Goal: Information Seeking & Learning: Find specific fact

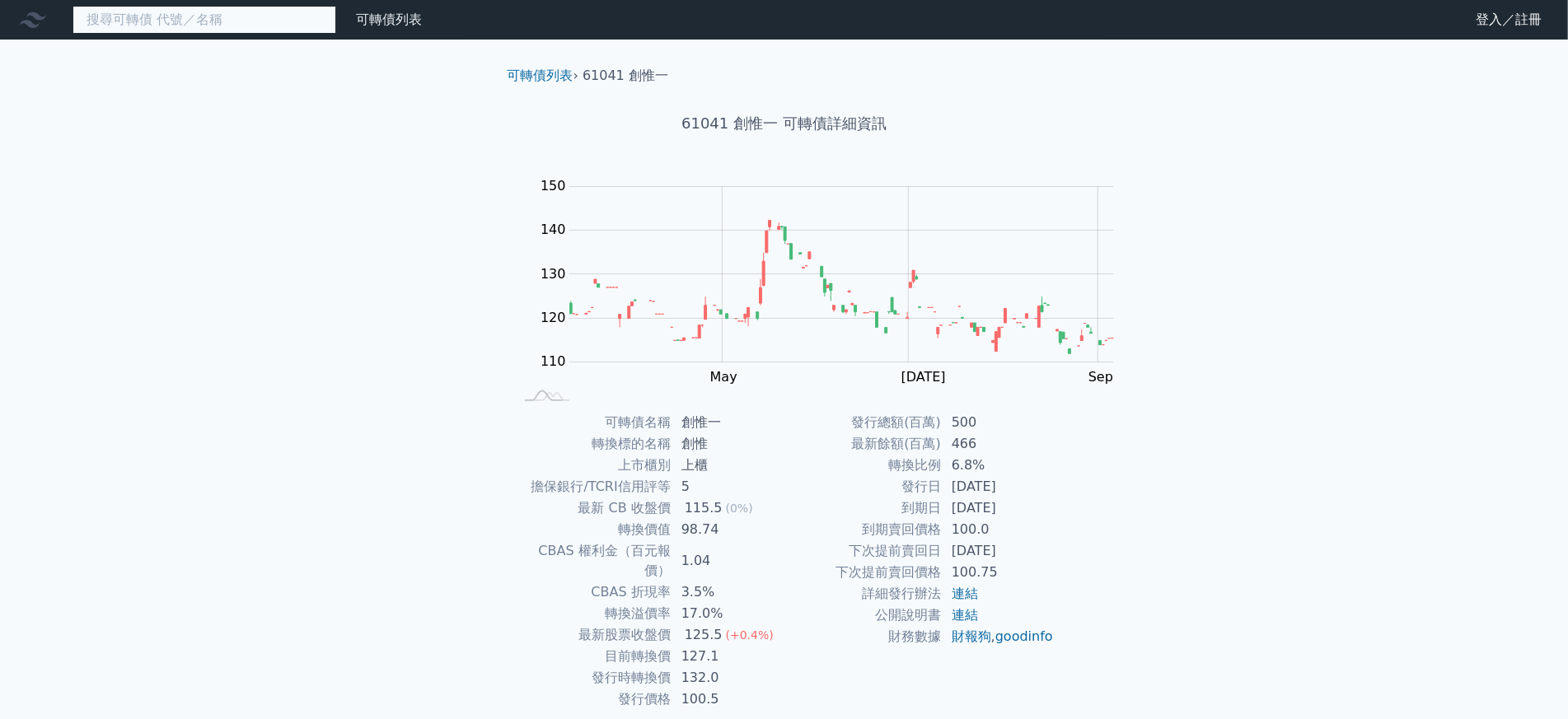
click at [96, 7] on input at bounding box center [204, 19] width 263 height 28
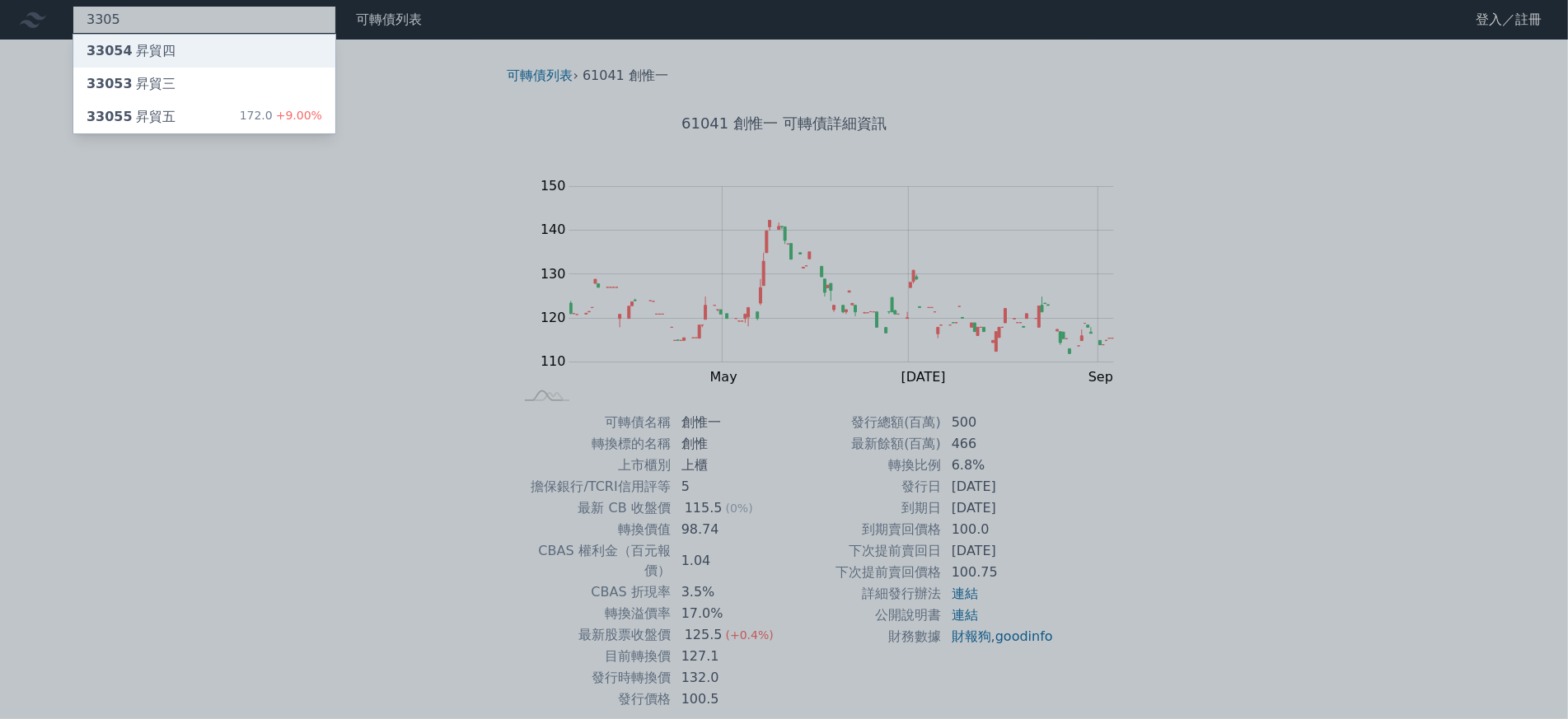
type input "3305"
click at [122, 47] on div "33054 昇貿四" at bounding box center [130, 51] width 89 height 20
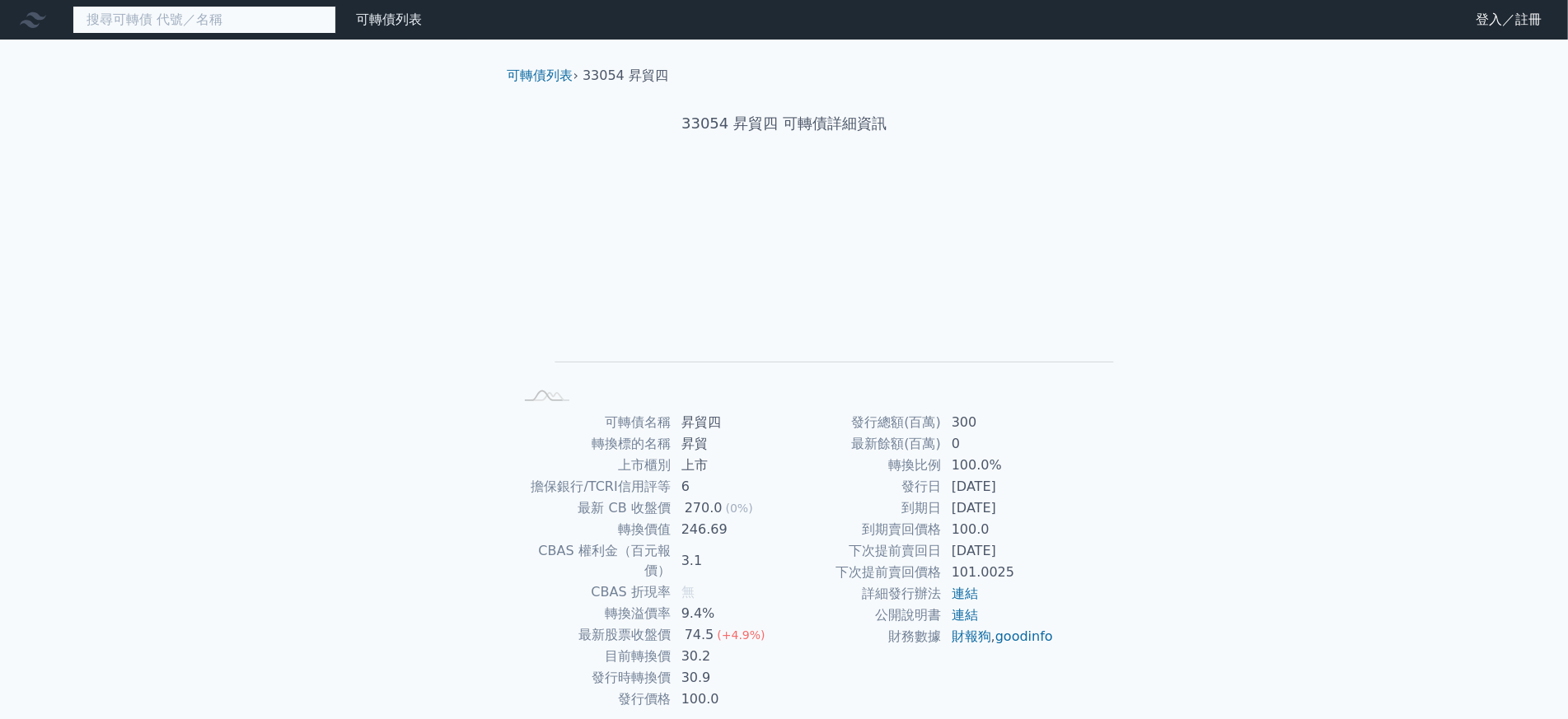
click at [122, 22] on input at bounding box center [204, 19] width 263 height 28
click at [122, 25] on input at bounding box center [204, 19] width 263 height 28
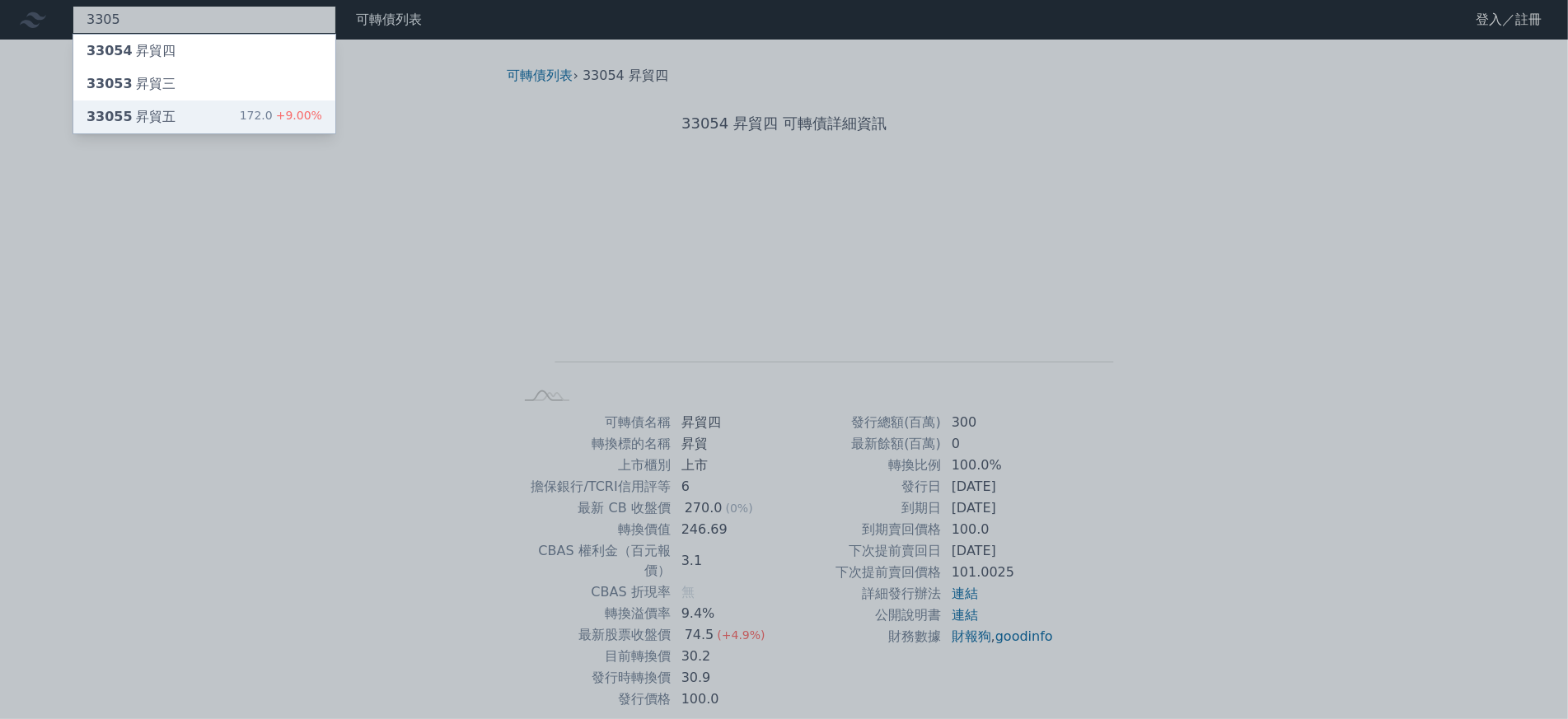
type input "3305"
click at [112, 111] on div "33055 昇貿五" at bounding box center [130, 117] width 89 height 20
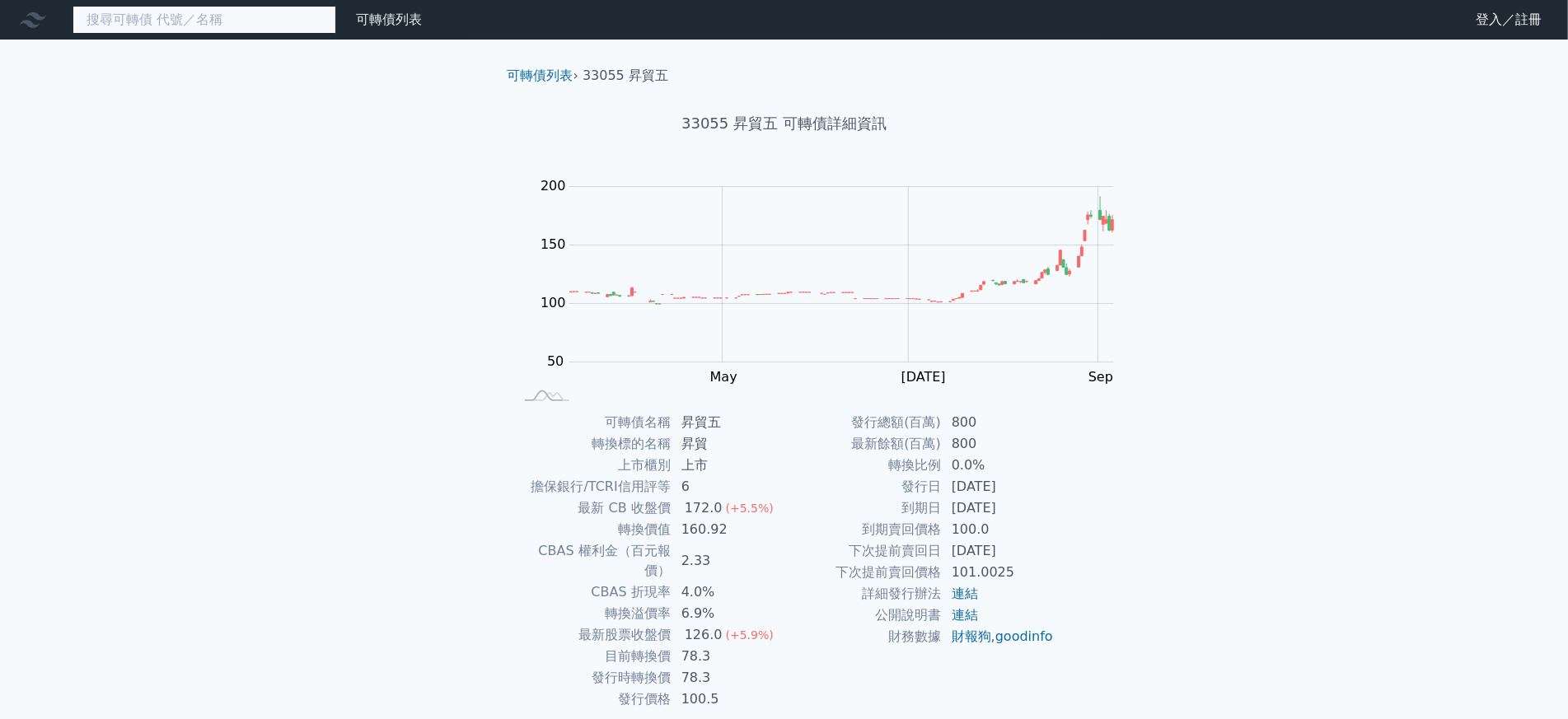
click at [104, 20] on input at bounding box center [204, 19] width 263 height 28
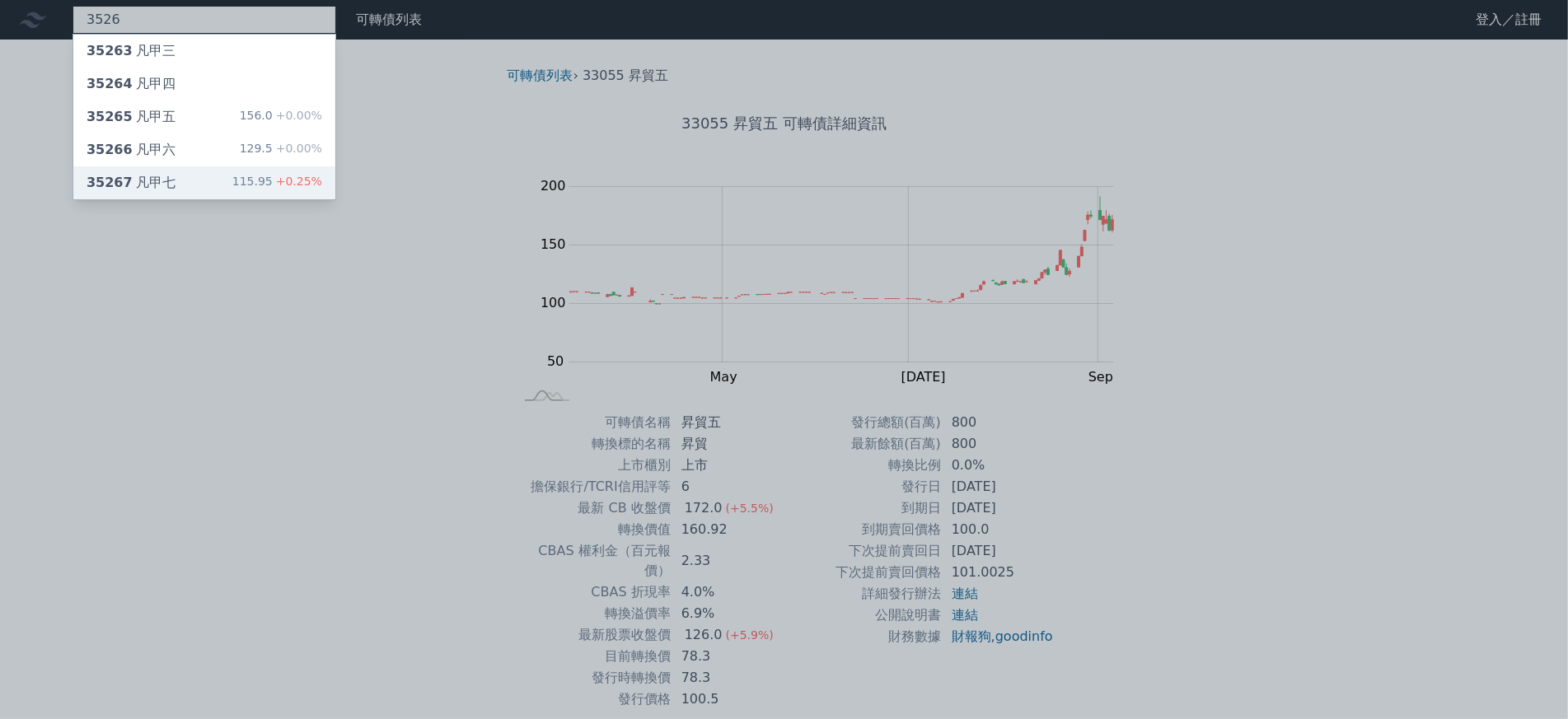
type input "3526"
click at [126, 173] on div "35267 凡甲七" at bounding box center [130, 183] width 89 height 20
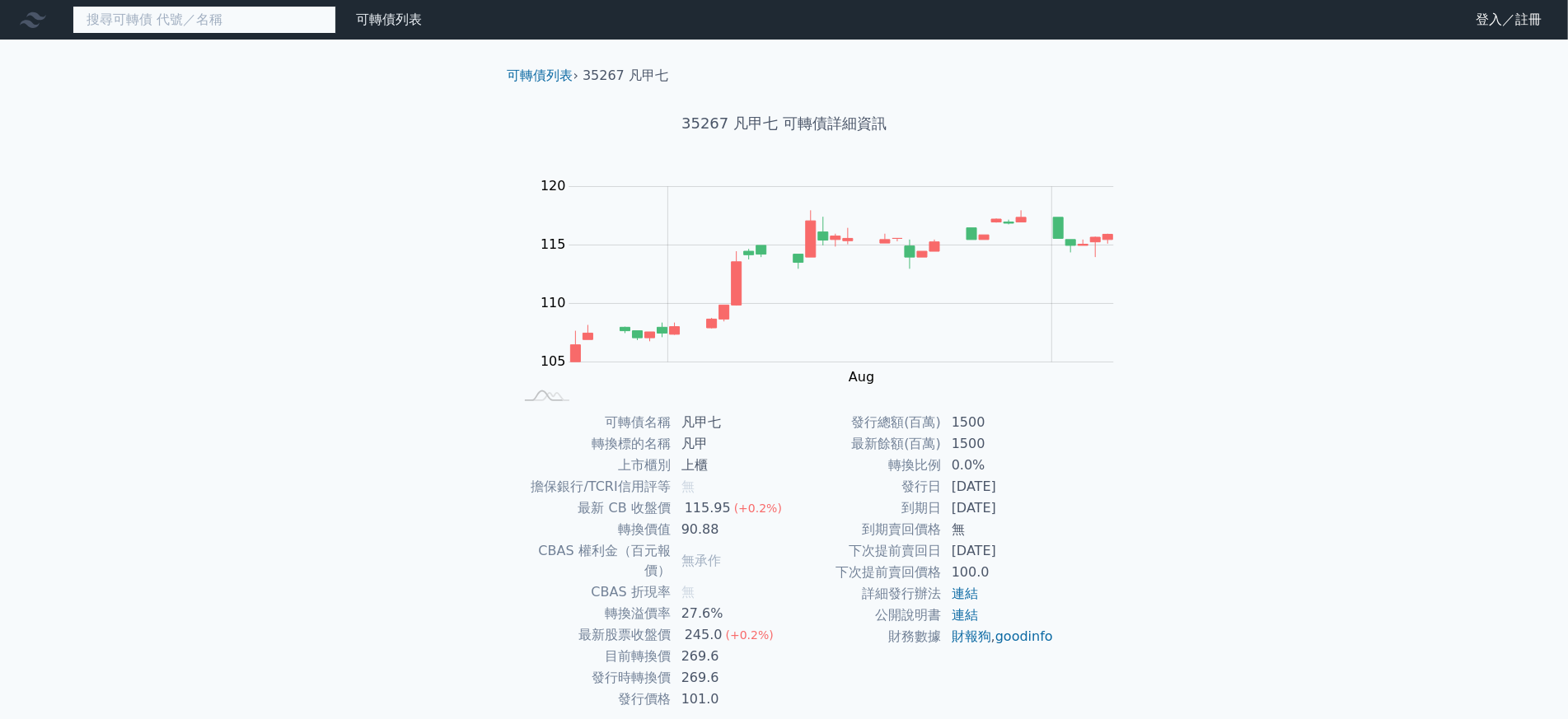
click at [176, 6] on input at bounding box center [204, 19] width 263 height 28
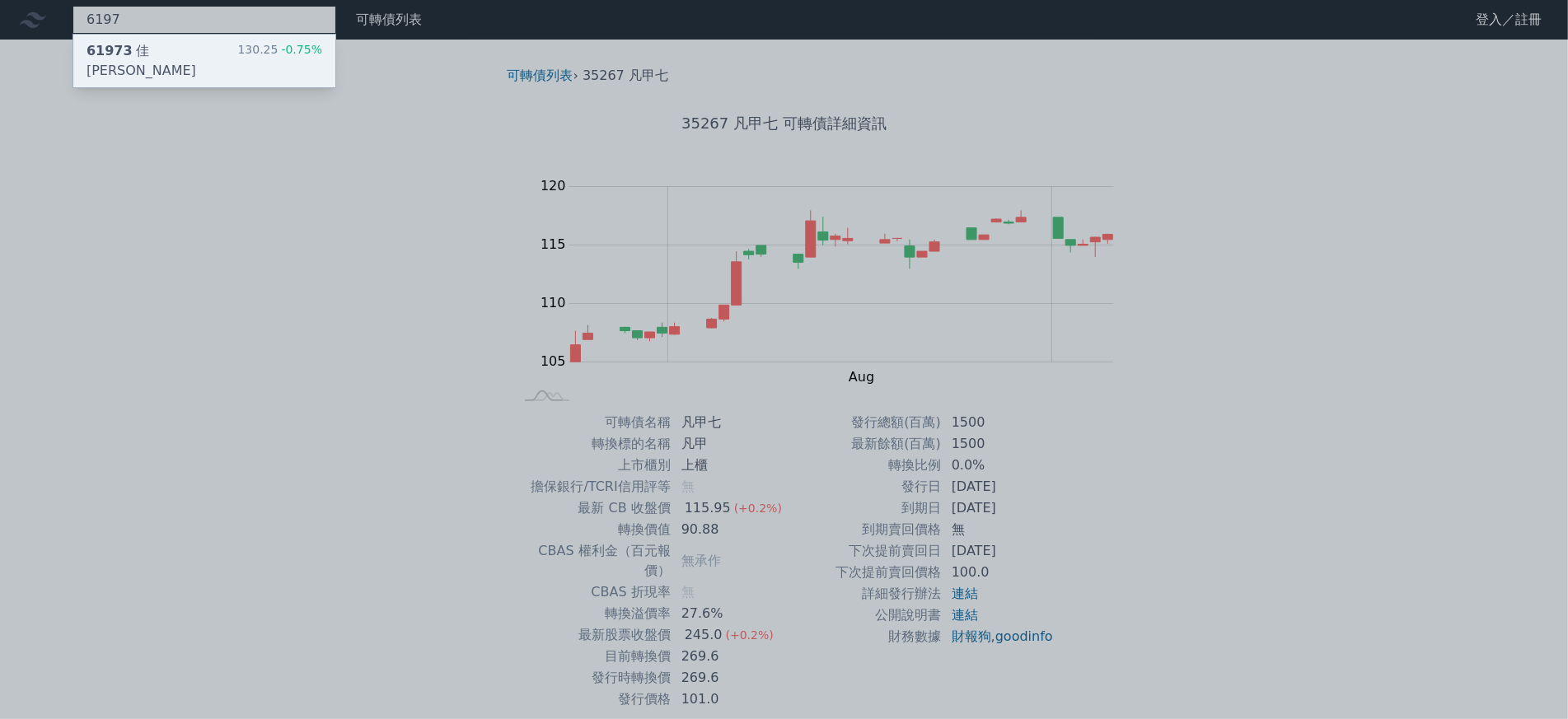
type input "6197"
click at [117, 57] on div "61973 佳必琪三 130.25 -0.75%" at bounding box center [204, 61] width 262 height 52
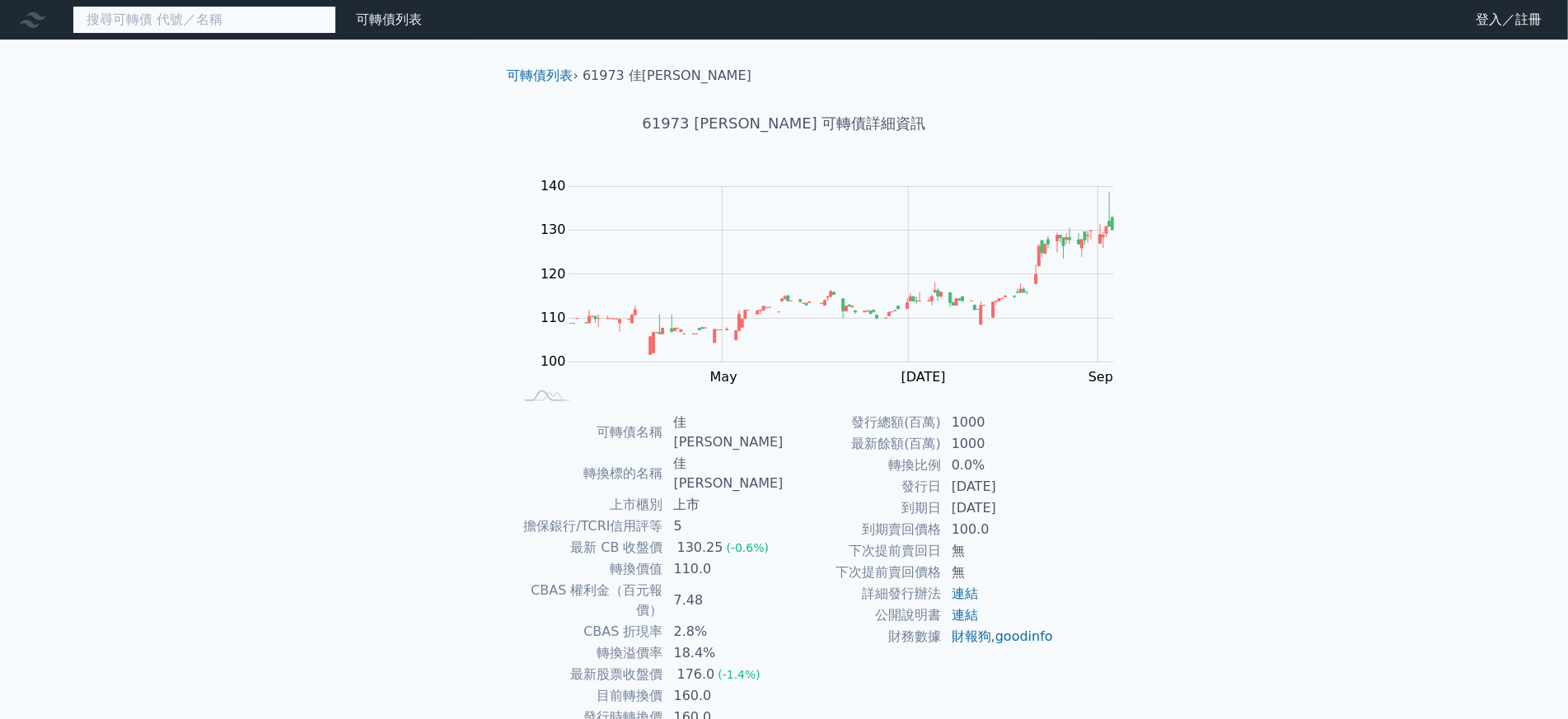
click at [114, 12] on input at bounding box center [204, 19] width 263 height 28
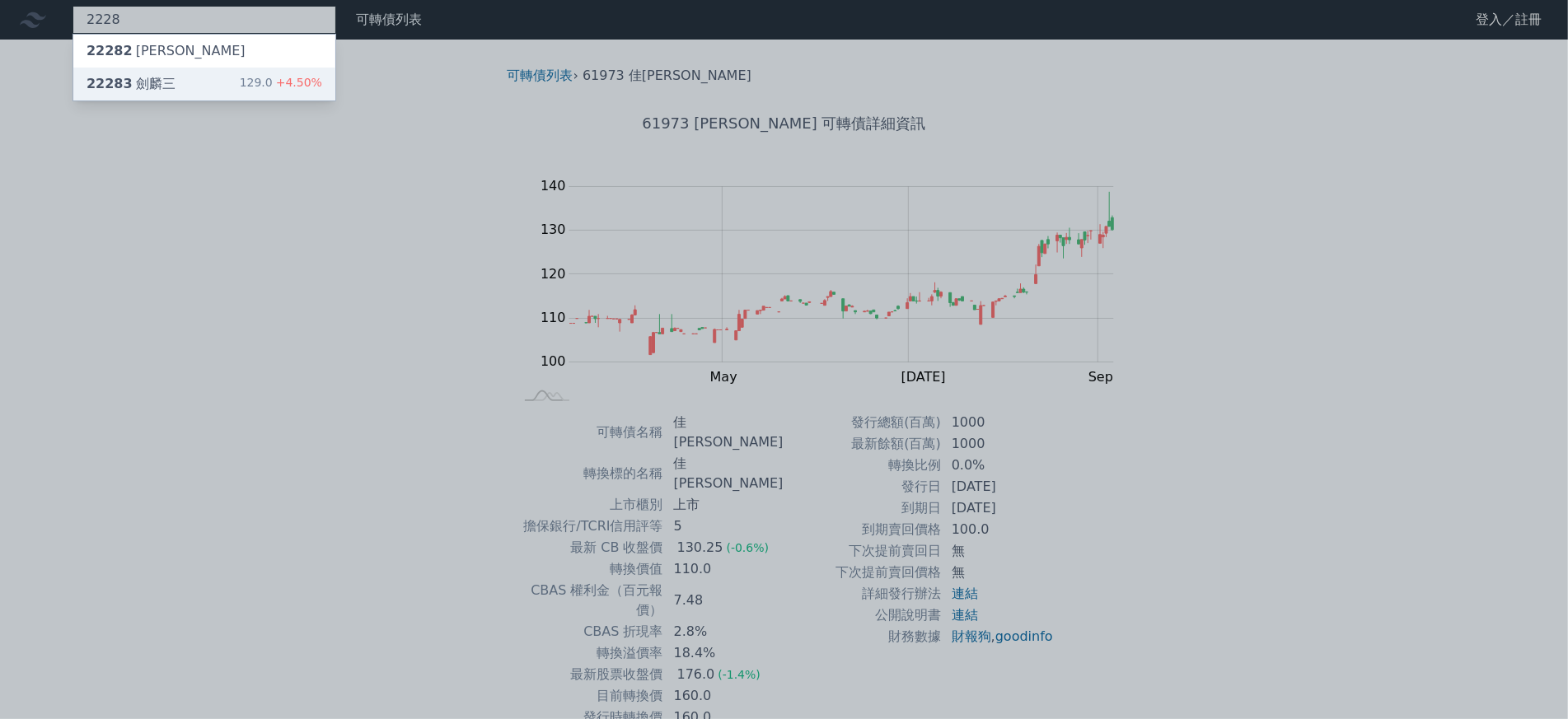
type input "2228"
click at [117, 83] on div "22283 劍麟三" at bounding box center [130, 84] width 89 height 20
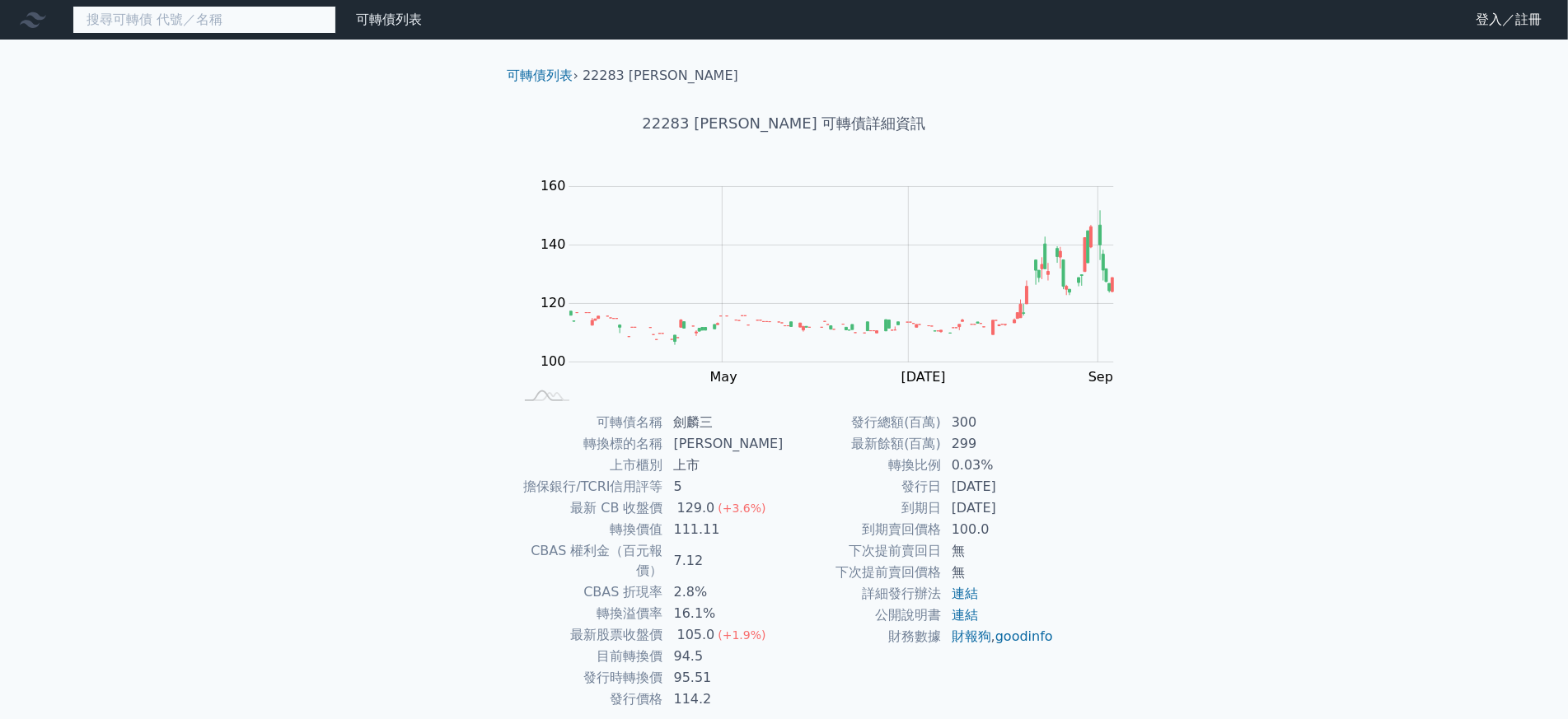
click at [122, 22] on input at bounding box center [204, 19] width 263 height 28
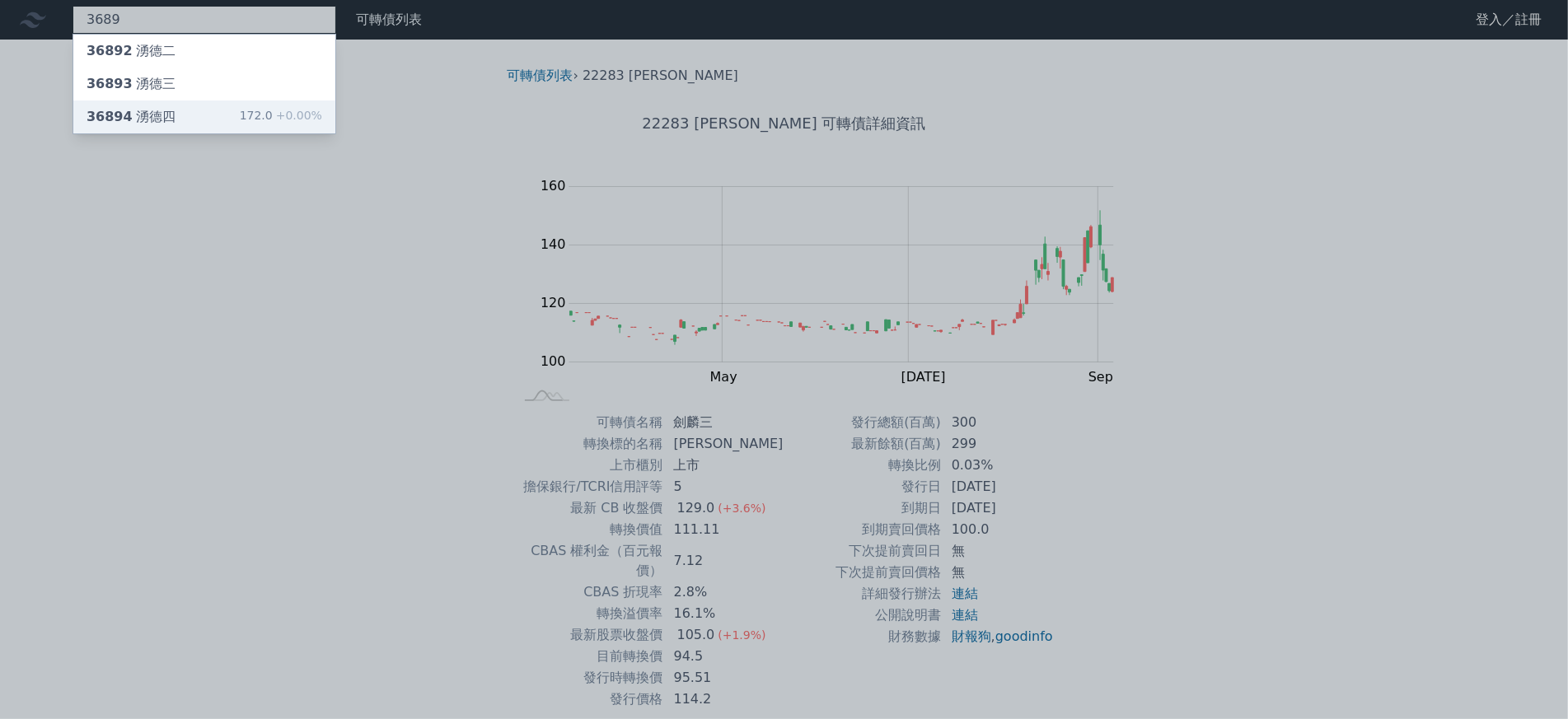
type input "3689"
click at [115, 107] on div "36894 湧德四" at bounding box center [130, 117] width 89 height 20
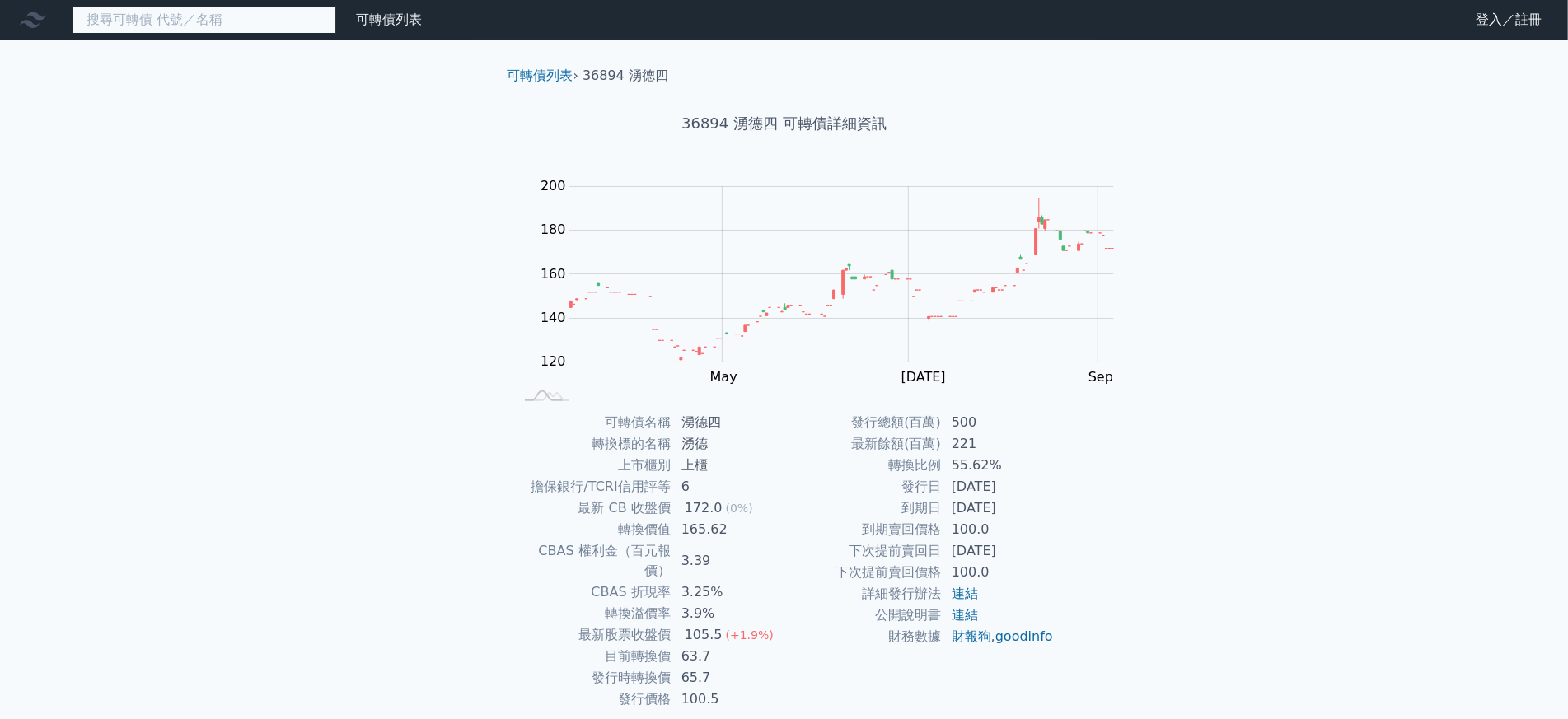
click at [135, 24] on input at bounding box center [204, 19] width 263 height 28
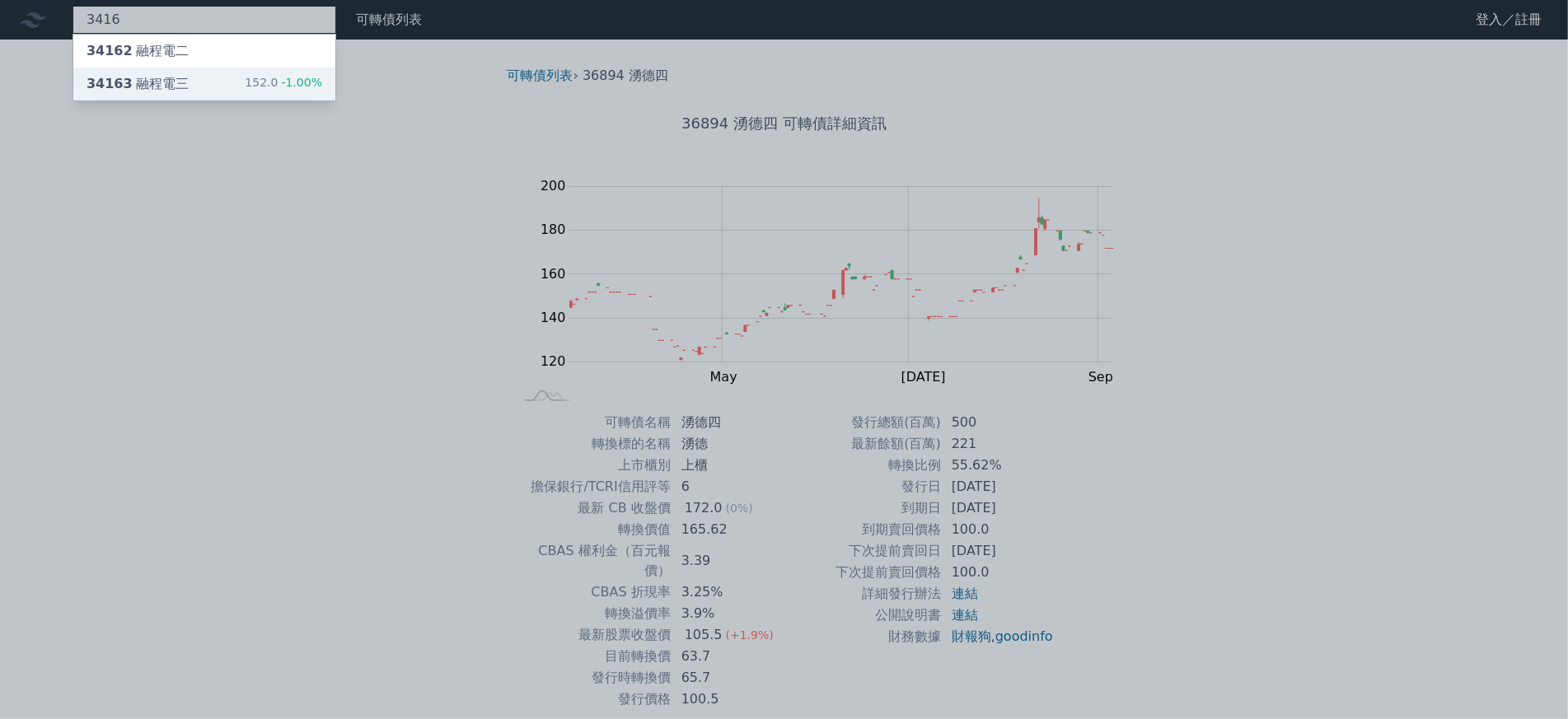
type input "3416"
click at [112, 74] on div "34163 融程電三" at bounding box center [137, 84] width 102 height 20
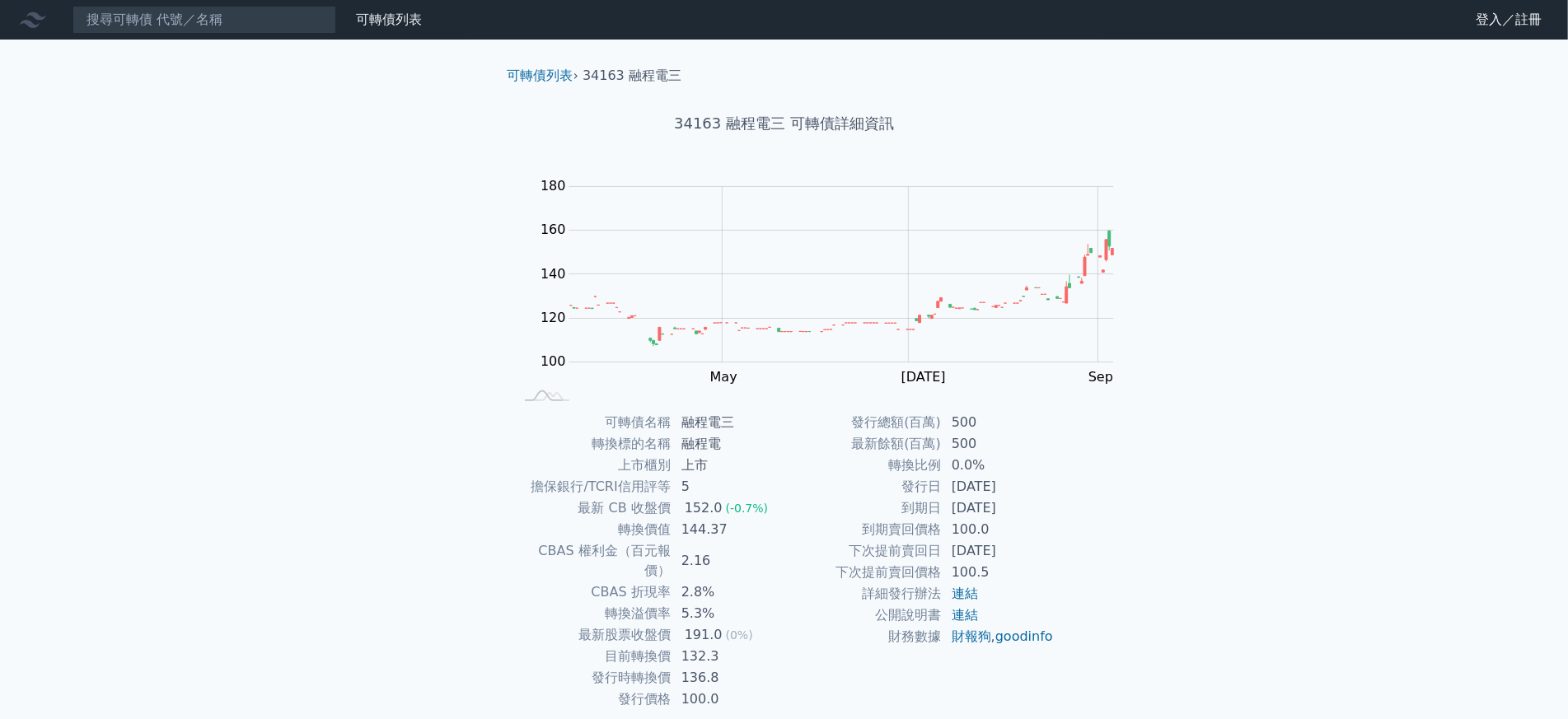
click at [164, 7] on nav "可轉債列表 財務數據 可轉債列表 財務數據 登入／註冊 登入／註冊" at bounding box center [784, 19] width 1568 height 39
click at [164, 17] on input at bounding box center [204, 19] width 263 height 28
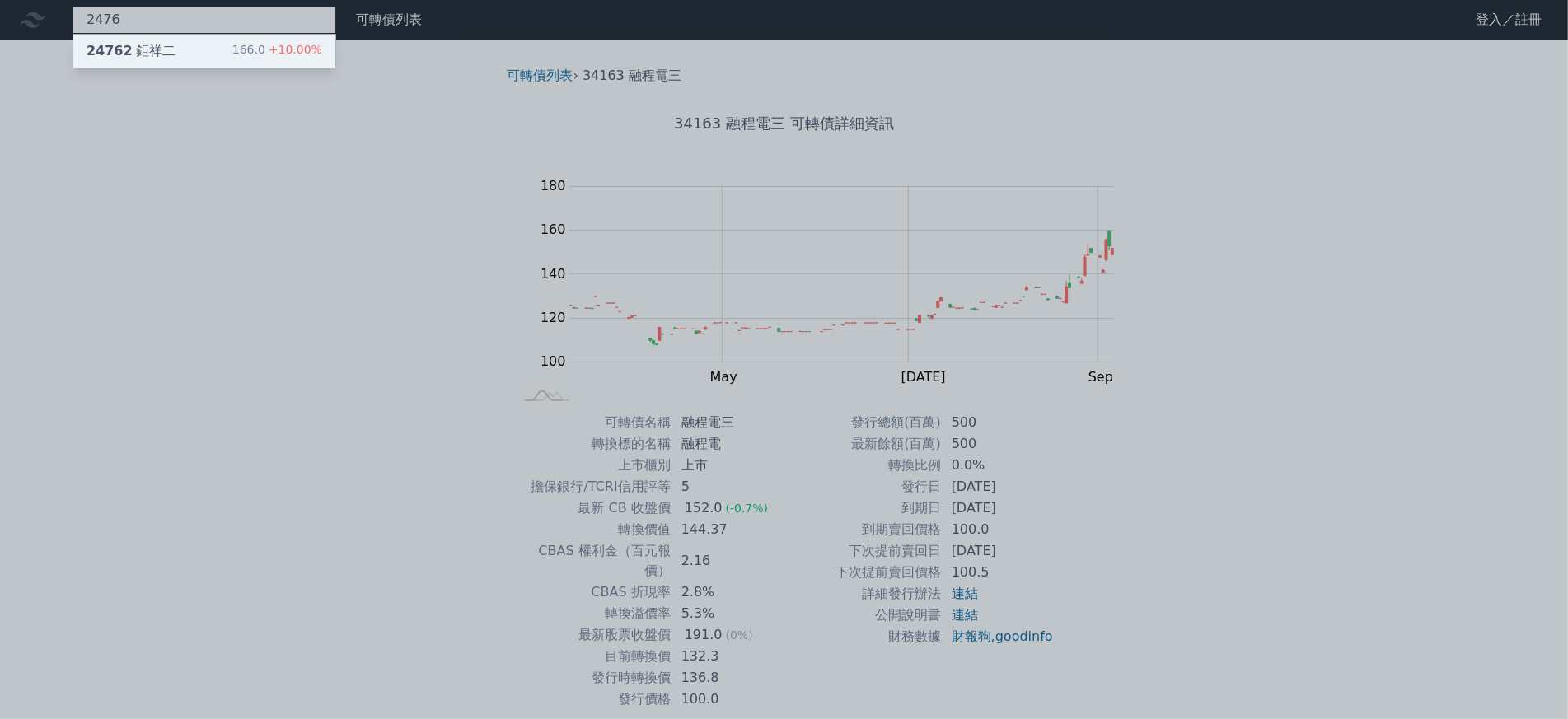
type input "2476"
click at [134, 47] on div "24762 鉅祥二 166.0 +10.00%" at bounding box center [204, 51] width 262 height 33
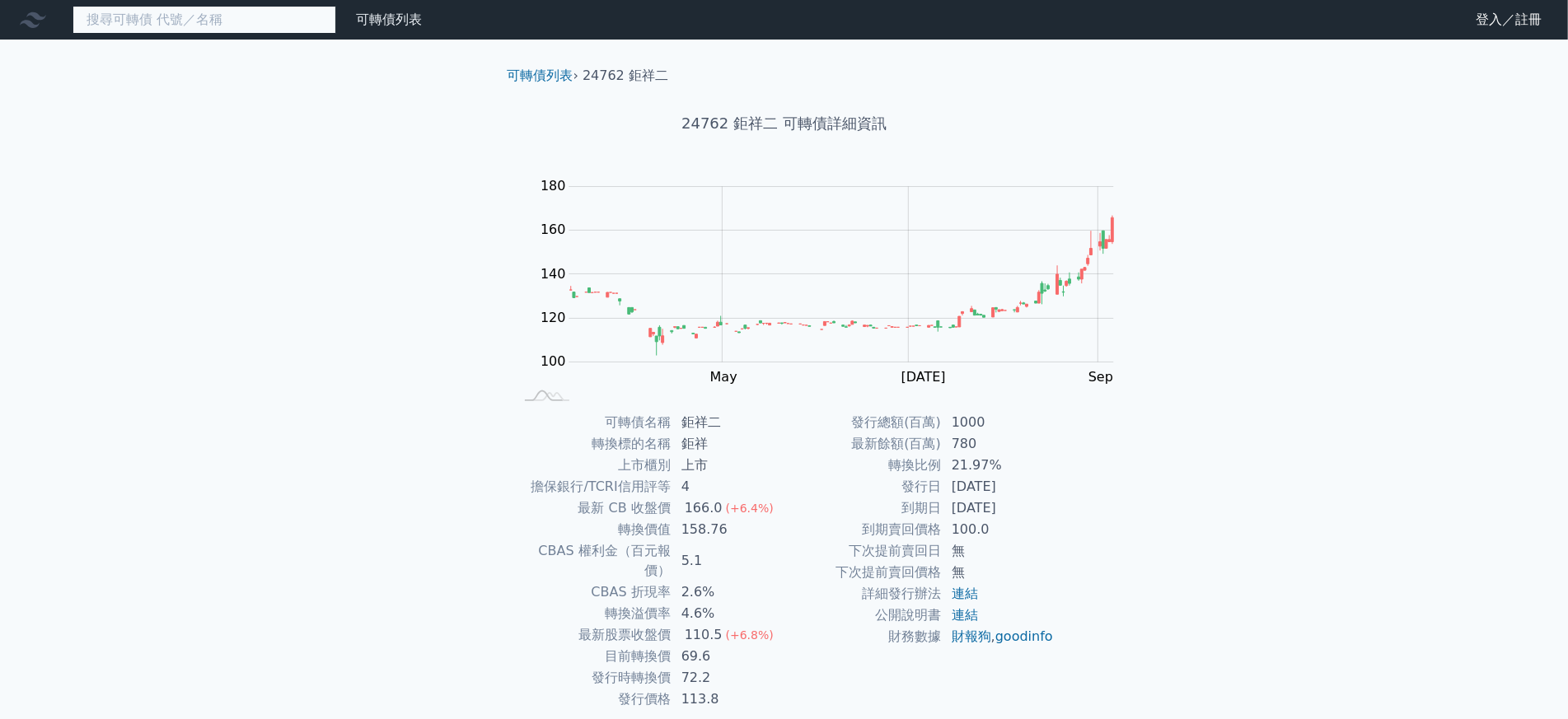
click at [109, 21] on input at bounding box center [204, 19] width 263 height 28
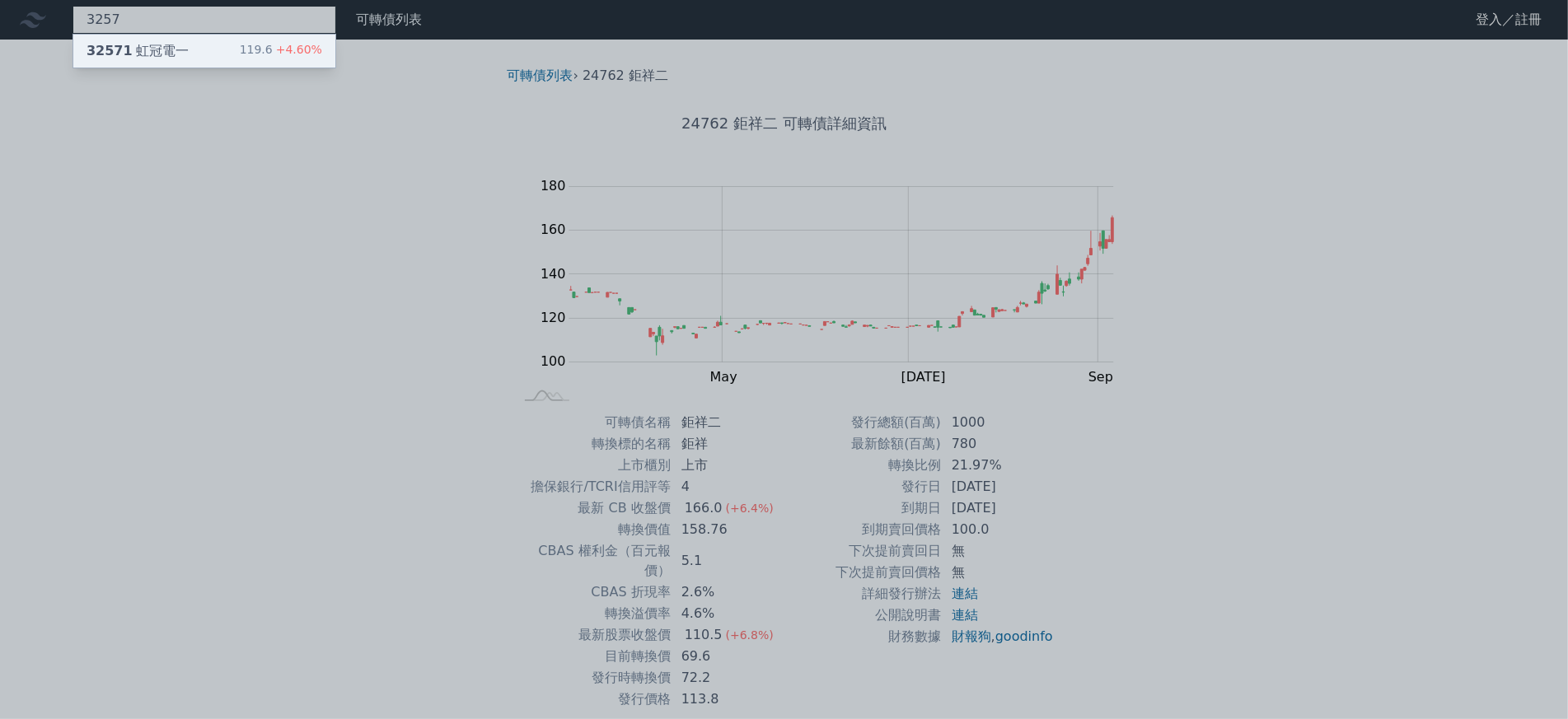
type input "3257"
click at [112, 50] on div "32571 虹冠電一" at bounding box center [137, 51] width 102 height 20
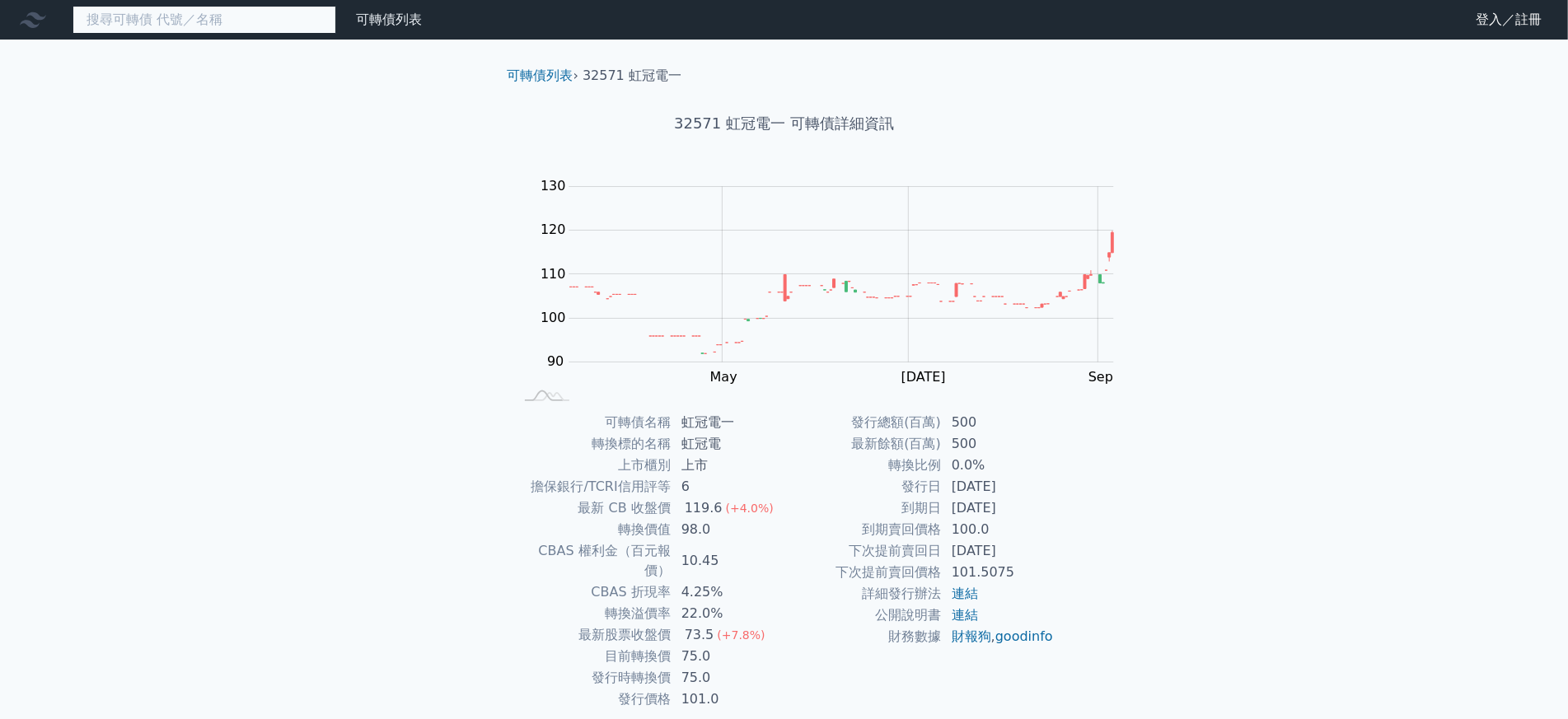
click at [149, 16] on input at bounding box center [204, 19] width 263 height 28
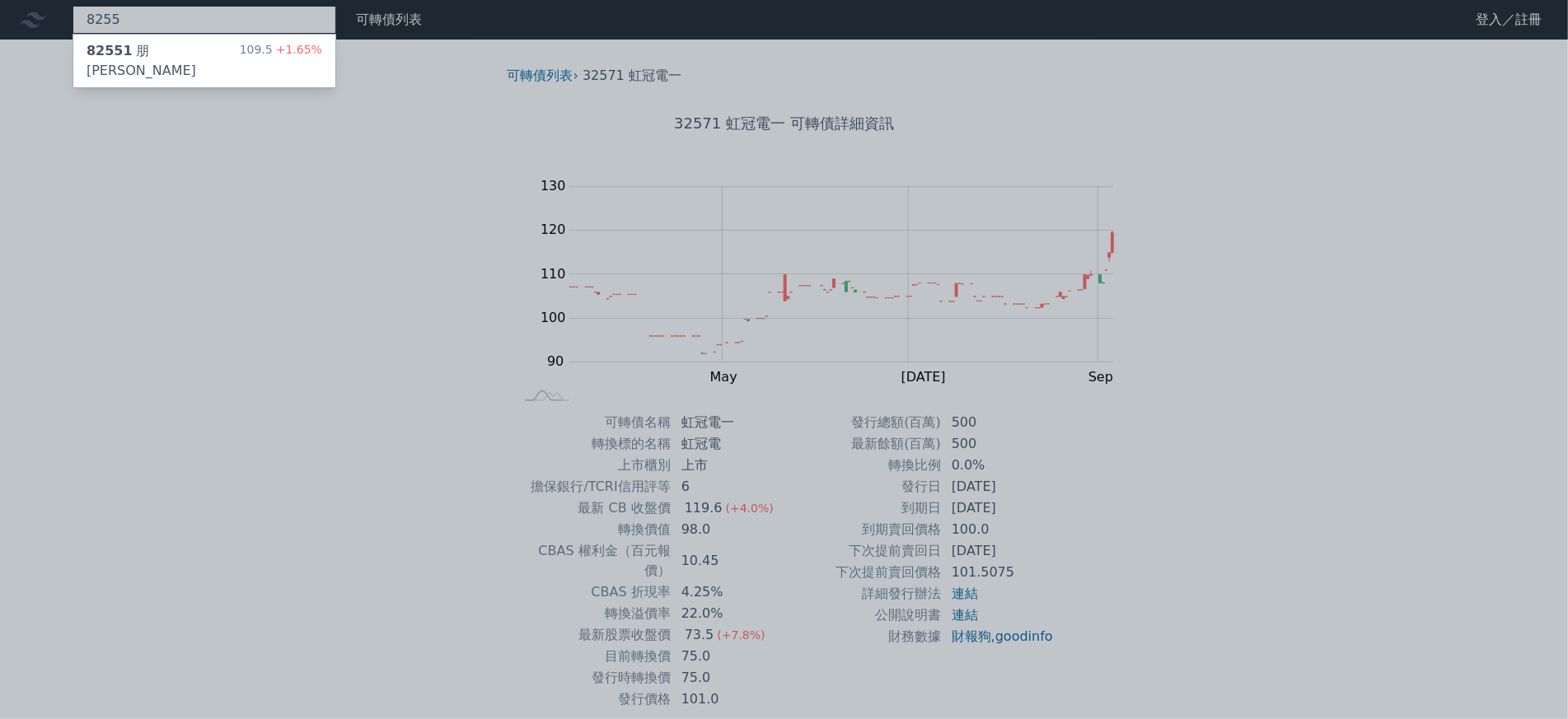
type input "8255"
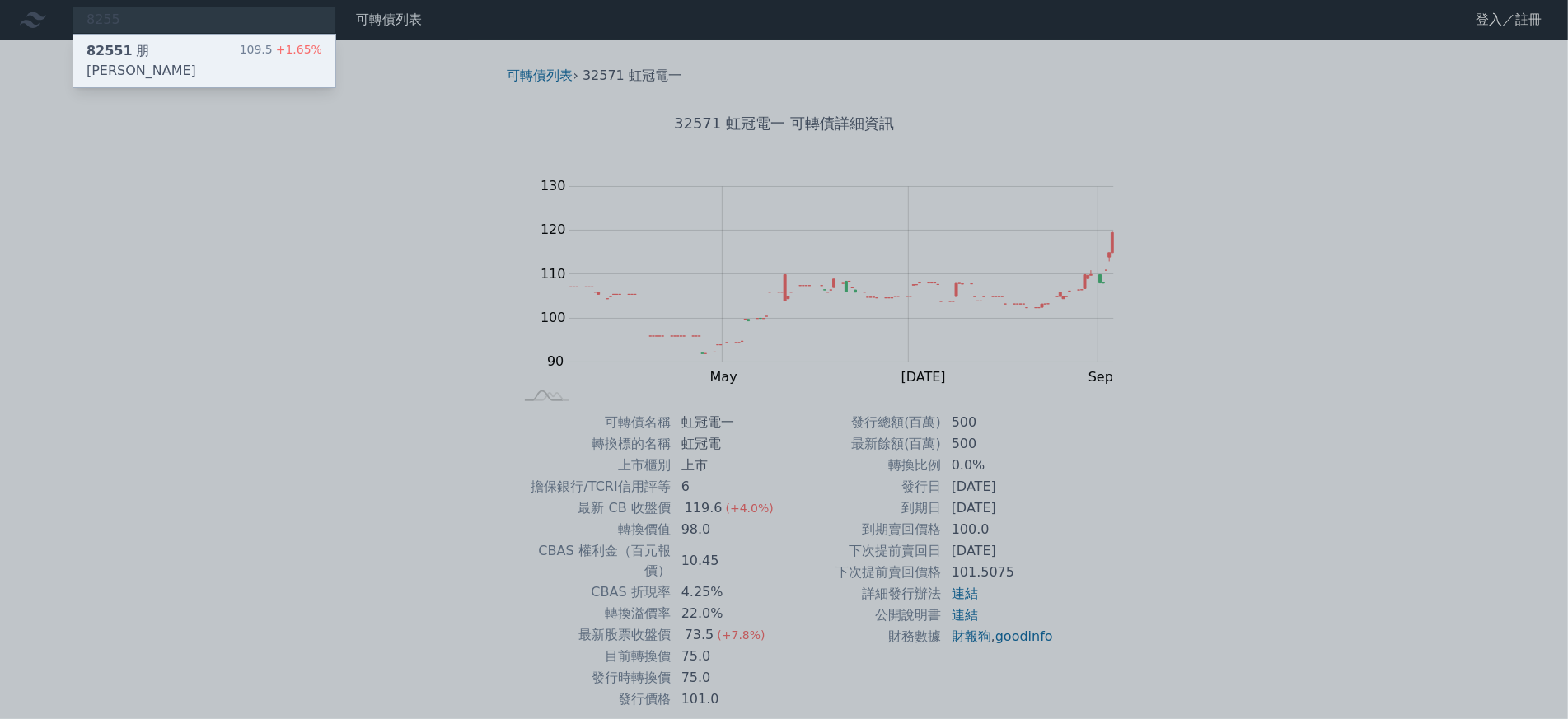
click at [94, 50] on span "82551" at bounding box center [109, 50] width 46 height 16
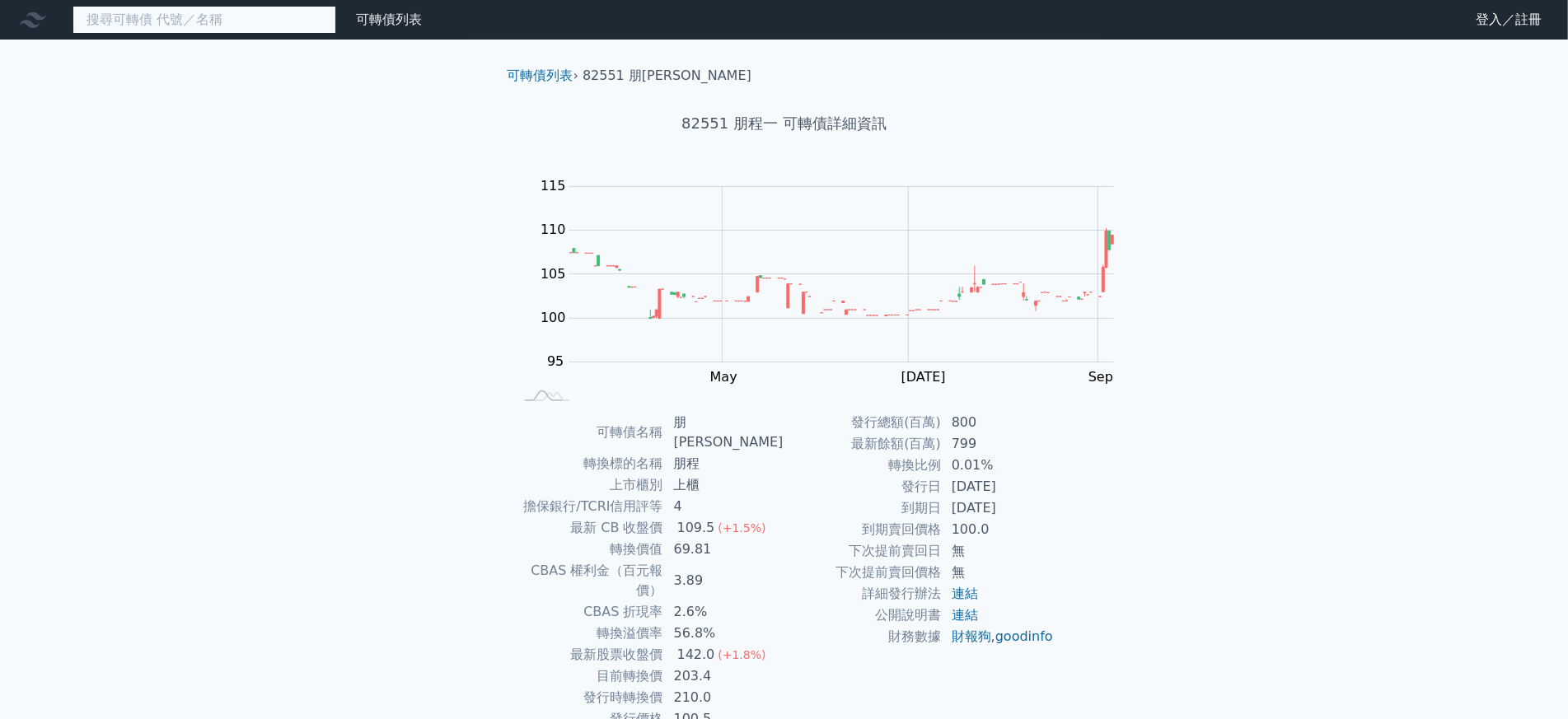
click at [144, 33] on input at bounding box center [204, 19] width 263 height 28
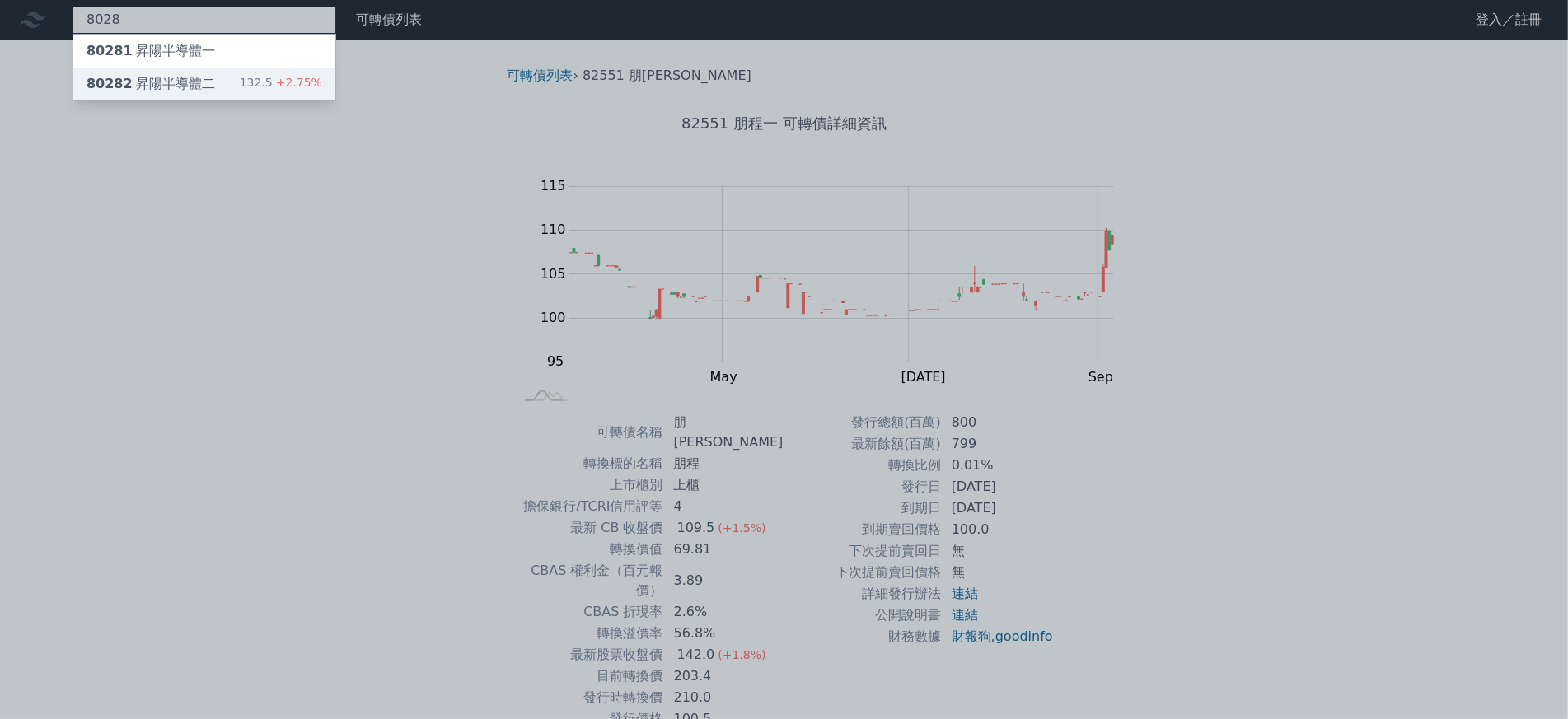
type input "8028"
click at [145, 74] on div "80282 昇陽半導體二" at bounding box center [150, 84] width 128 height 20
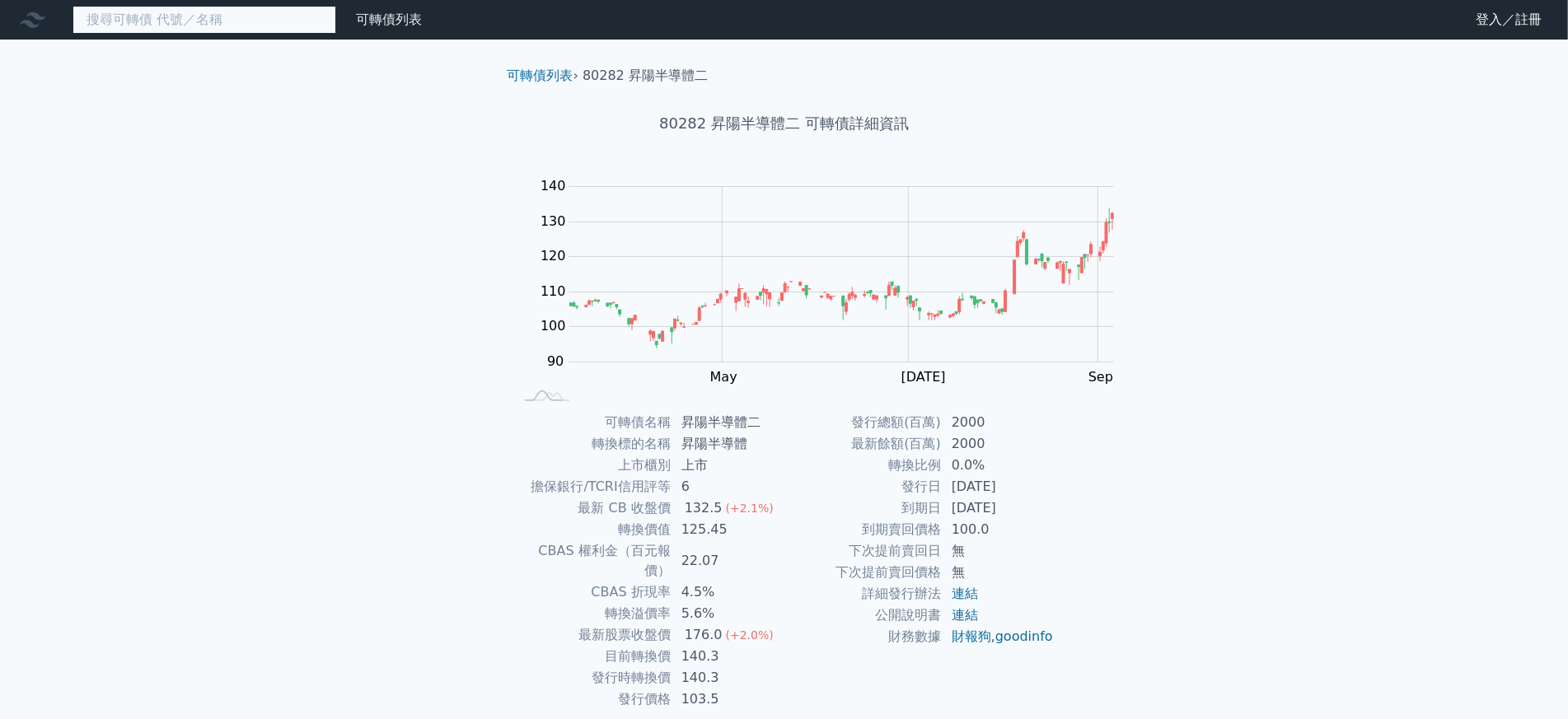
click at [108, 17] on input at bounding box center [204, 19] width 263 height 28
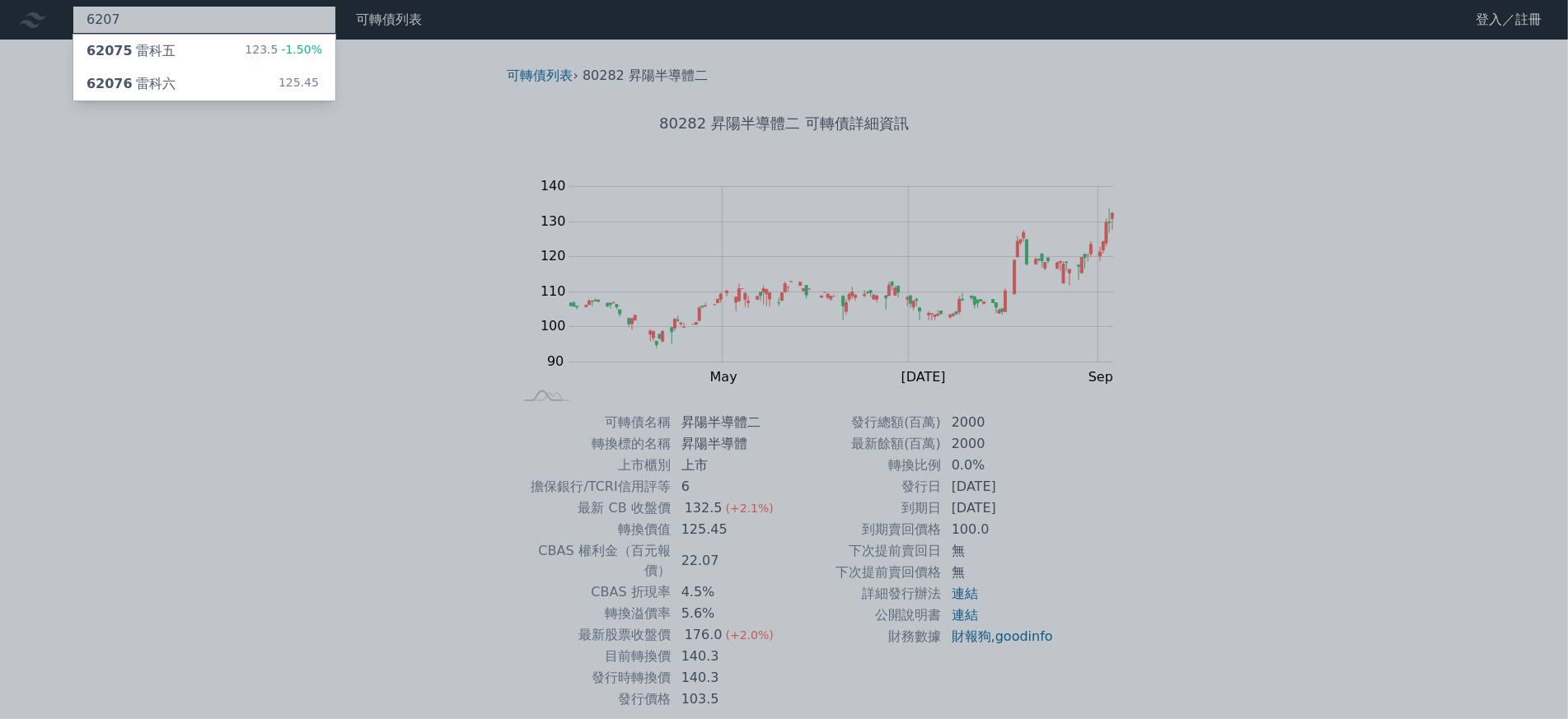
type input "6207"
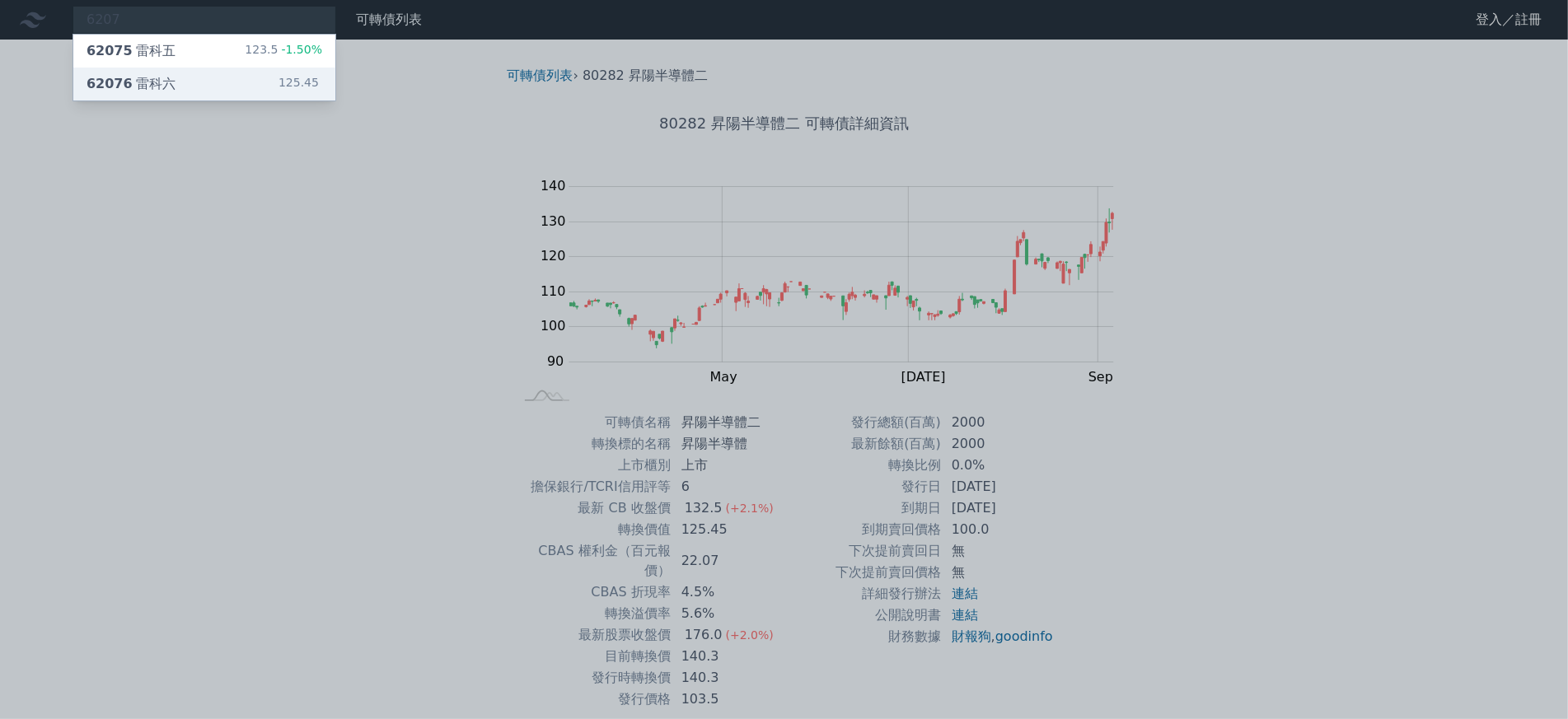
click at [118, 74] on div "62076 雷科六" at bounding box center [130, 84] width 89 height 20
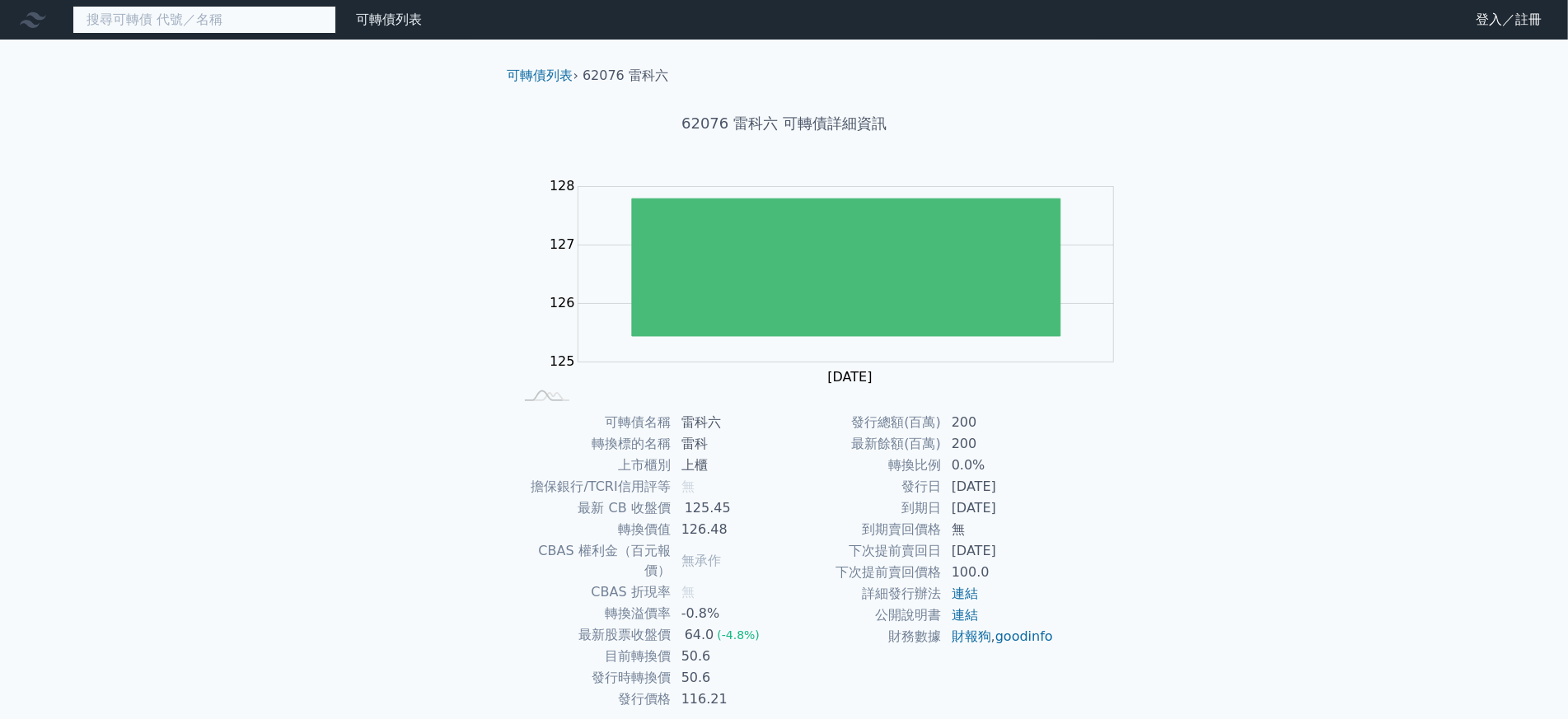
click at [110, 28] on input at bounding box center [204, 19] width 263 height 28
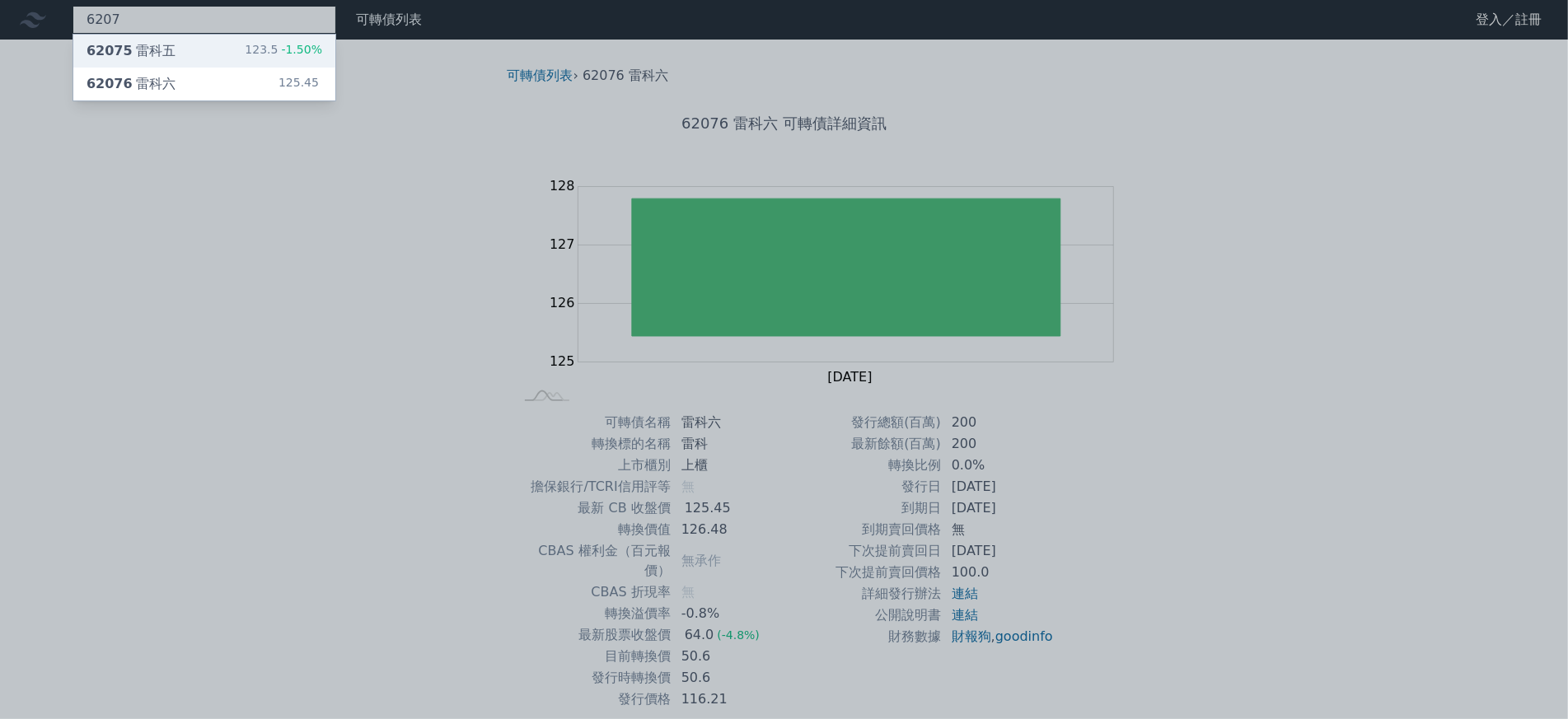
type input "6207"
click at [118, 54] on div "62075 雷科五" at bounding box center [130, 51] width 89 height 20
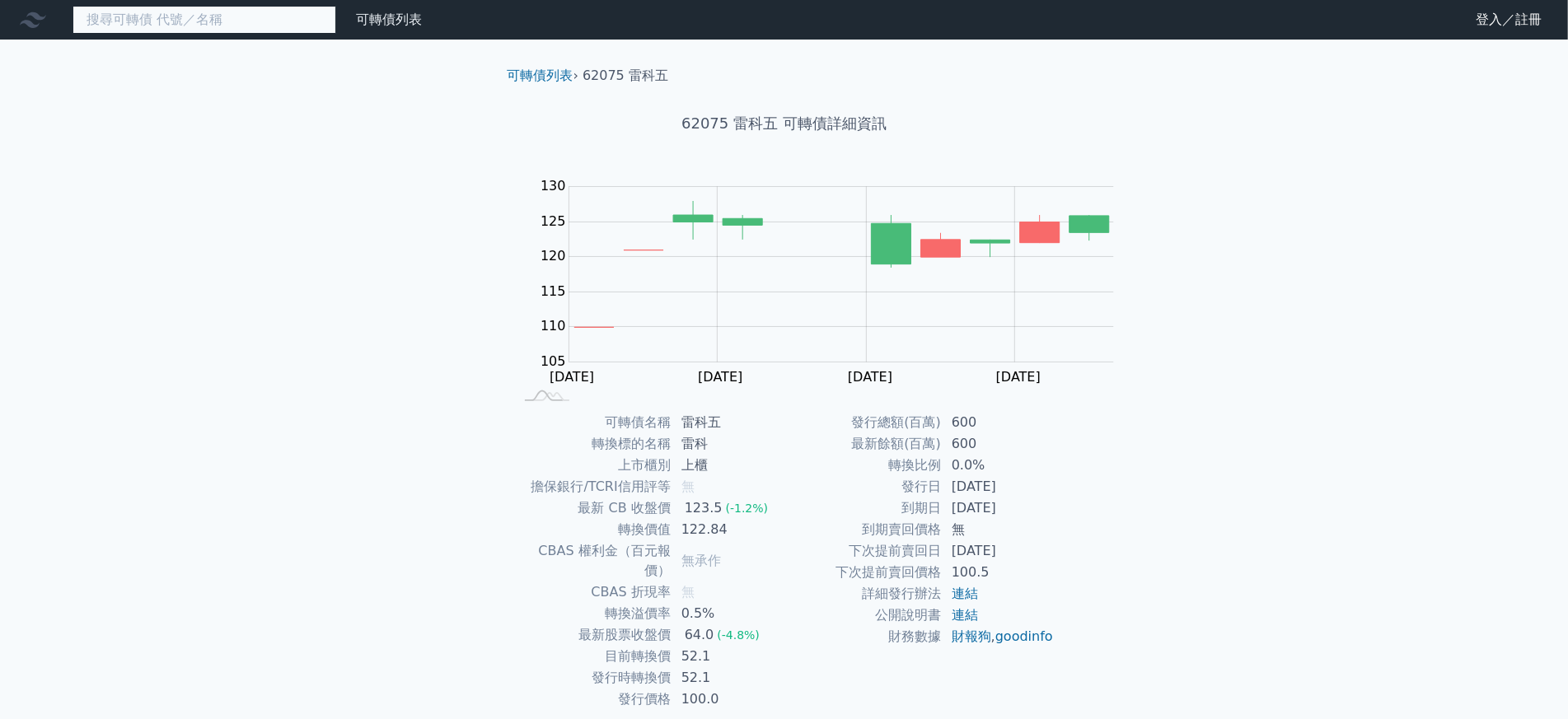
click at [143, 28] on input at bounding box center [204, 19] width 263 height 28
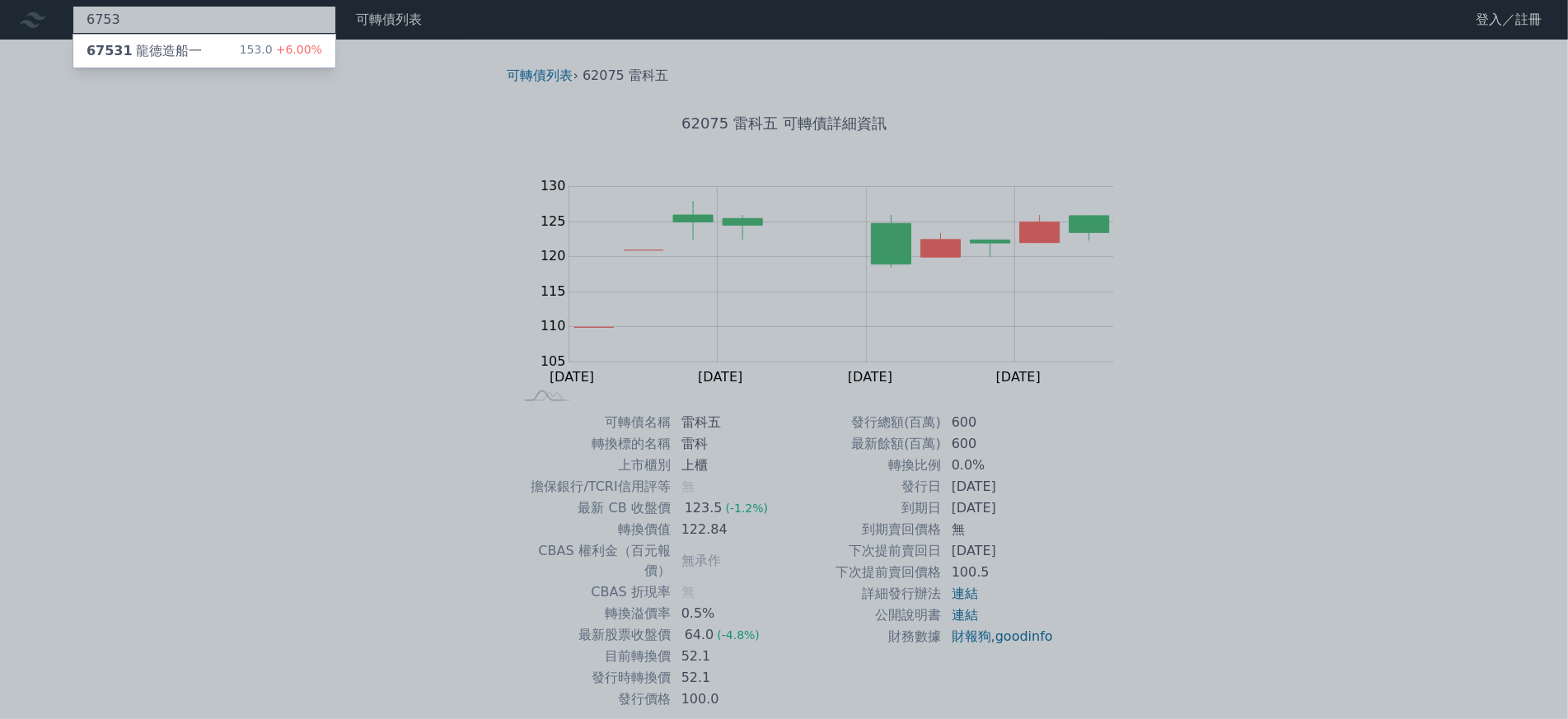
type input "6753"
click at [127, 67] on div at bounding box center [784, 360] width 1568 height 719
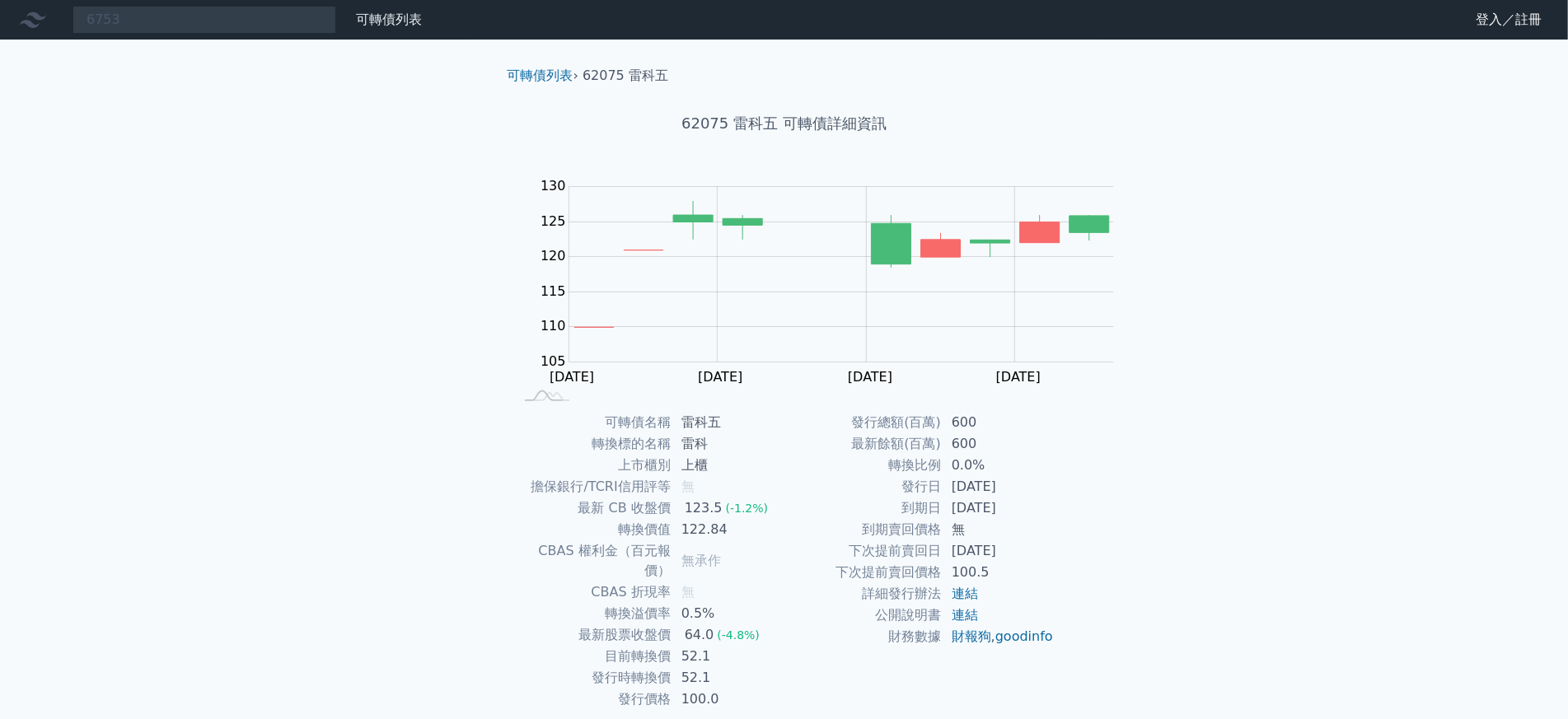
click at [134, 47] on div "6753 67531 龍德造船一 153.0 +6.00% 可轉債列表 財務數據 可轉債列表 財務數據 登入／註冊 登入／註冊 可轉債列表 › 62075 雷…" at bounding box center [784, 391] width 1568 height 782
click at [120, 14] on div "6753 67531 龍德造船一 153.0 +6.00%" at bounding box center [204, 19] width 263 height 28
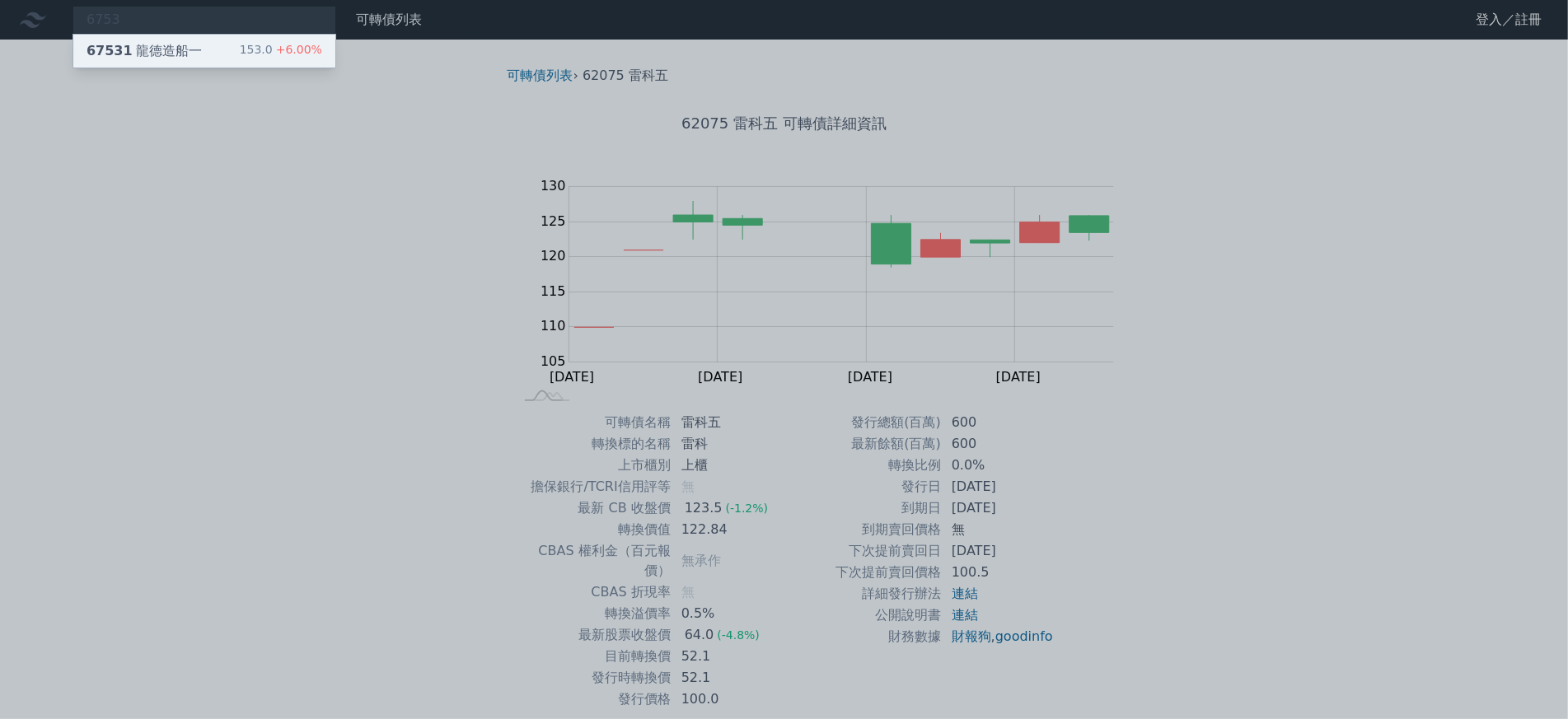
click at [125, 52] on div "67531 龍德造船一" at bounding box center [144, 51] width 116 height 20
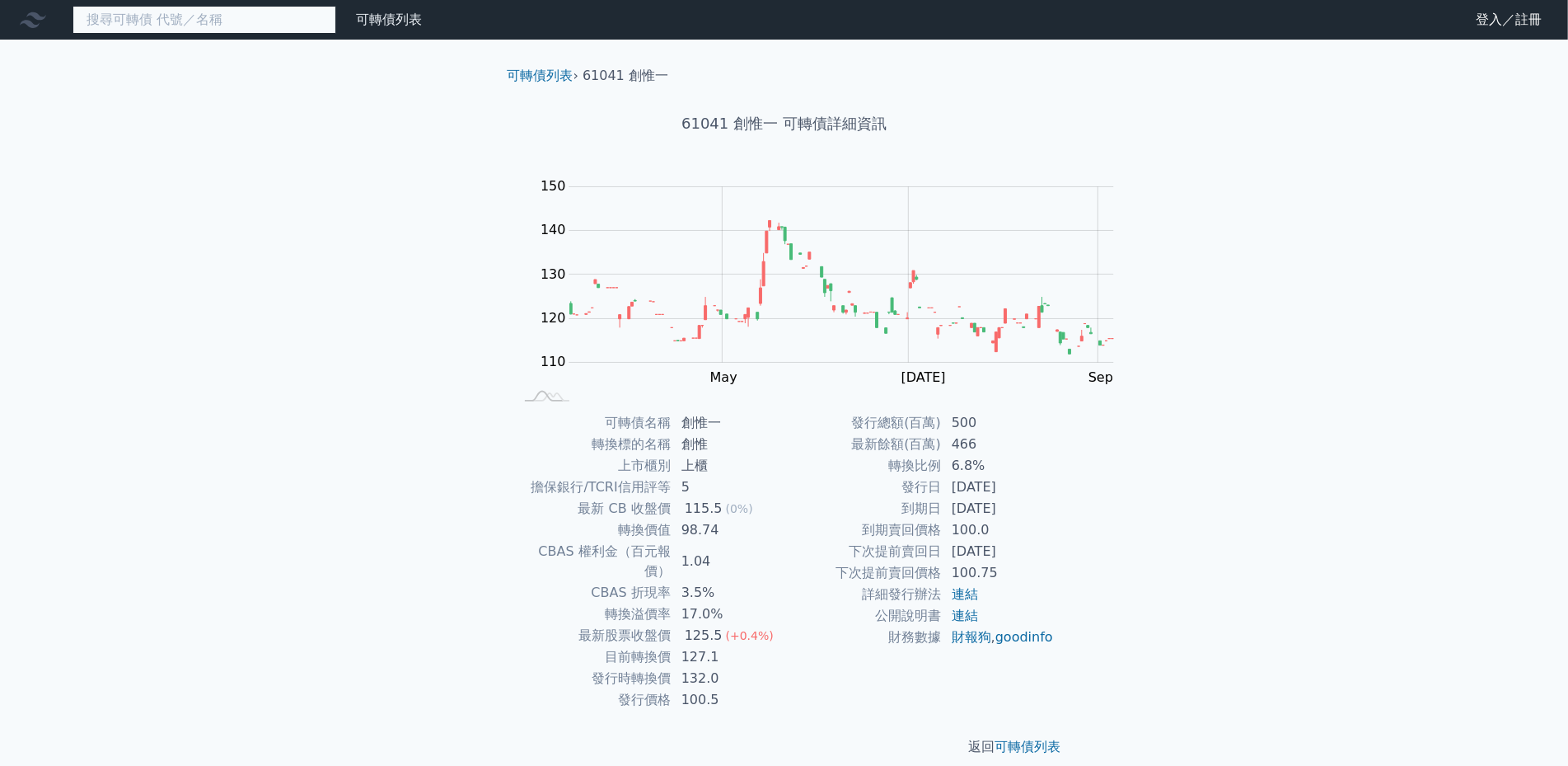
click at [155, 19] on input at bounding box center [204, 19] width 263 height 28
drag, startPoint x: 1285, startPoint y: 2, endPoint x: 410, endPoint y: 231, distance: 904.5
click at [414, 255] on div "可轉債列表 財務數據 可轉債列表 財務數據 登入／註冊 登入／註冊 可轉債列表 › 61041 創惟一 61041 創惟一 可轉債詳細資訊 Zoom Out …" at bounding box center [784, 391] width 1568 height 783
click at [180, 12] on input at bounding box center [204, 19] width 263 height 28
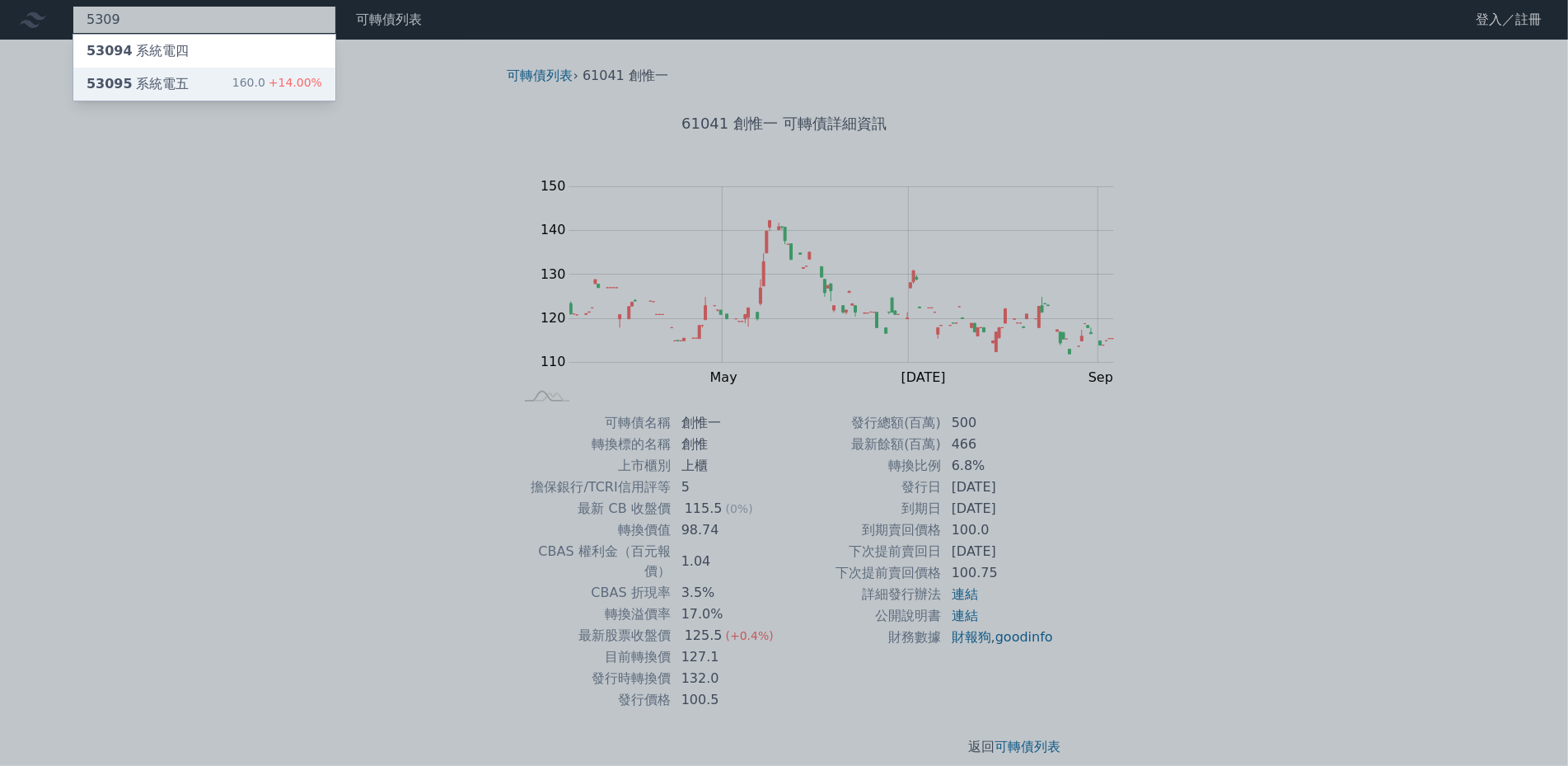
type input "5309"
click at [138, 74] on div "53095 系統電五" at bounding box center [137, 84] width 102 height 20
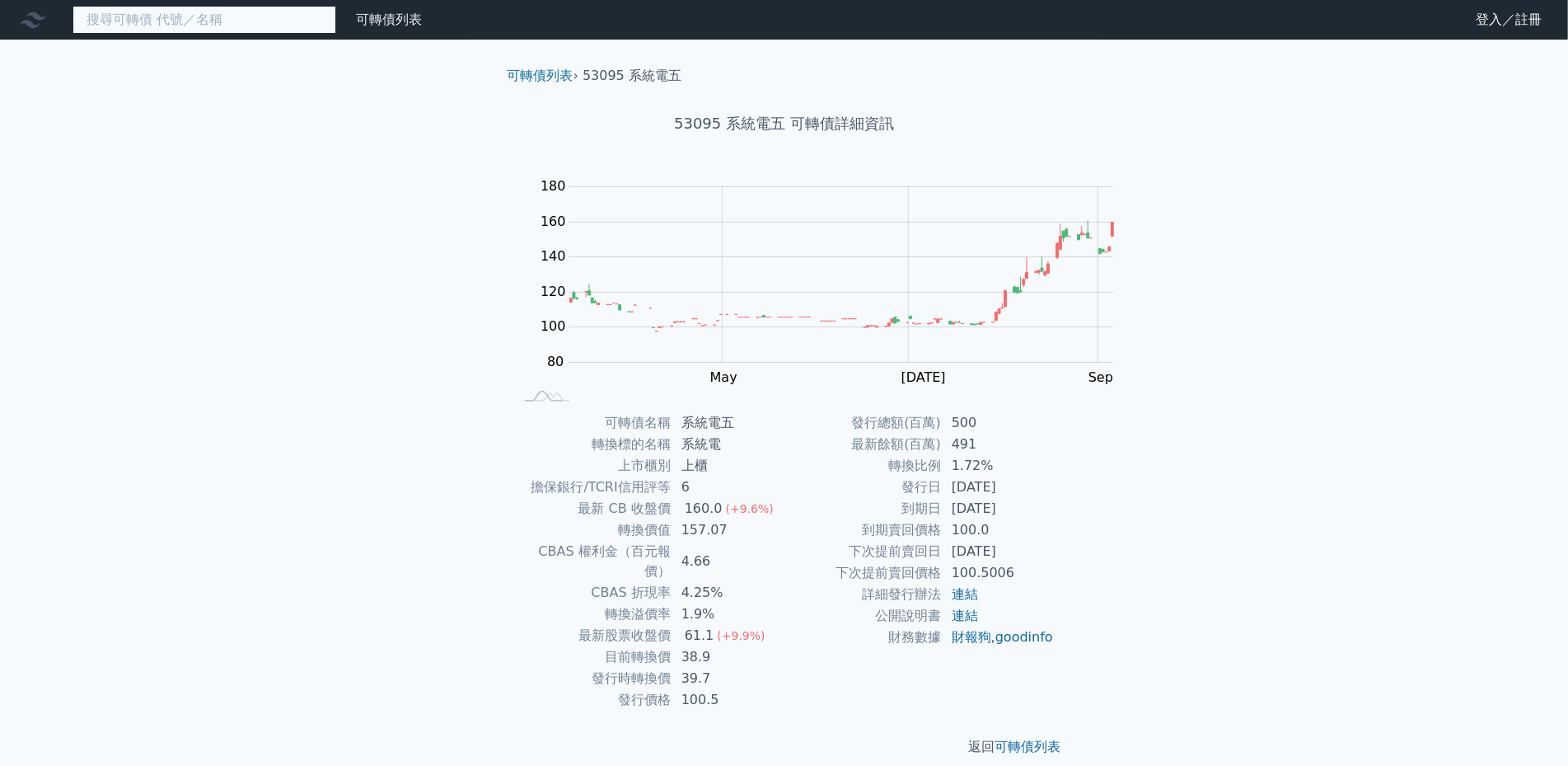
click at [167, 14] on input at bounding box center [204, 19] width 263 height 28
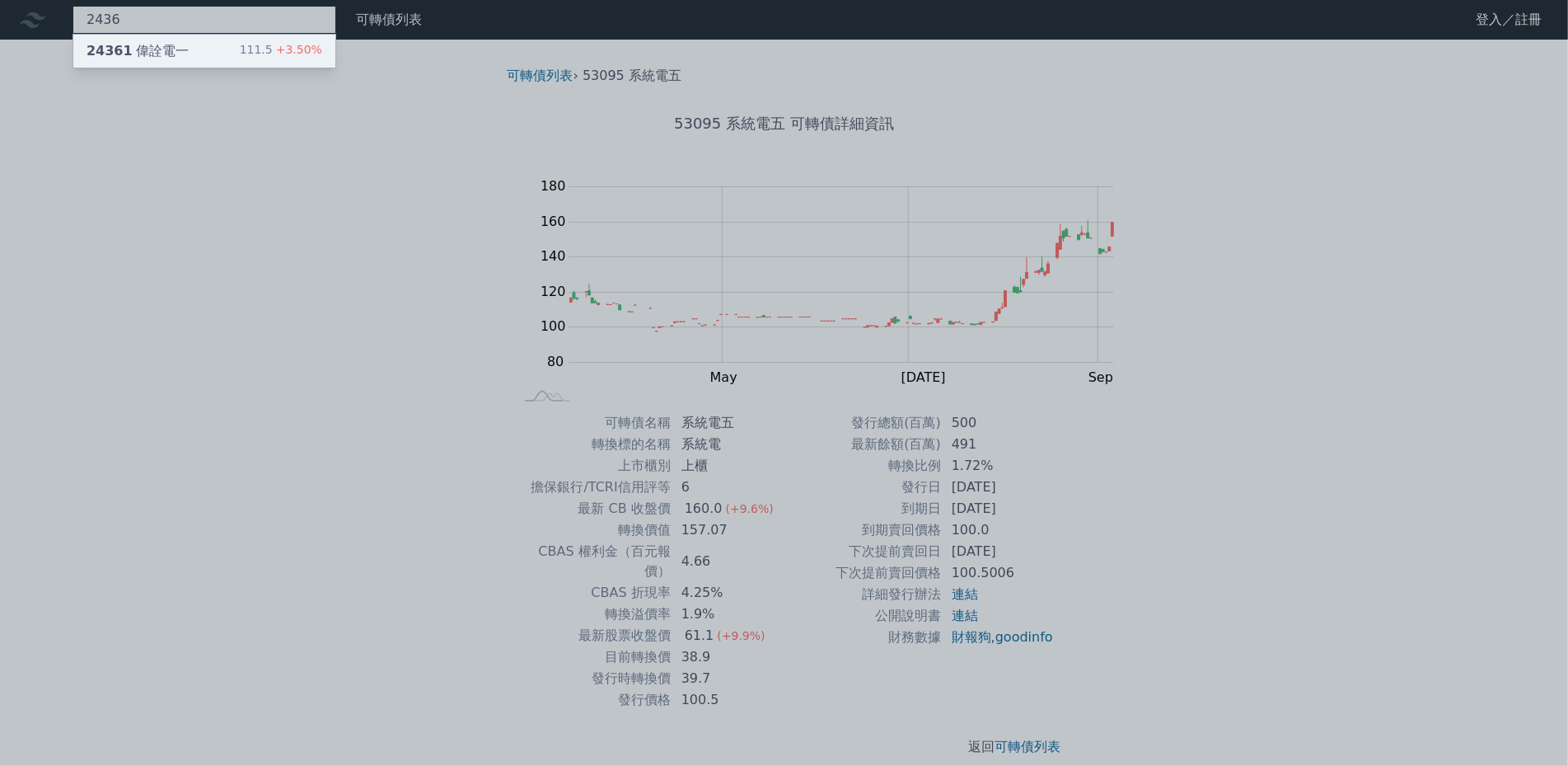
type input "2436"
click at [130, 46] on div "24361 偉詮電一" at bounding box center [137, 51] width 102 height 20
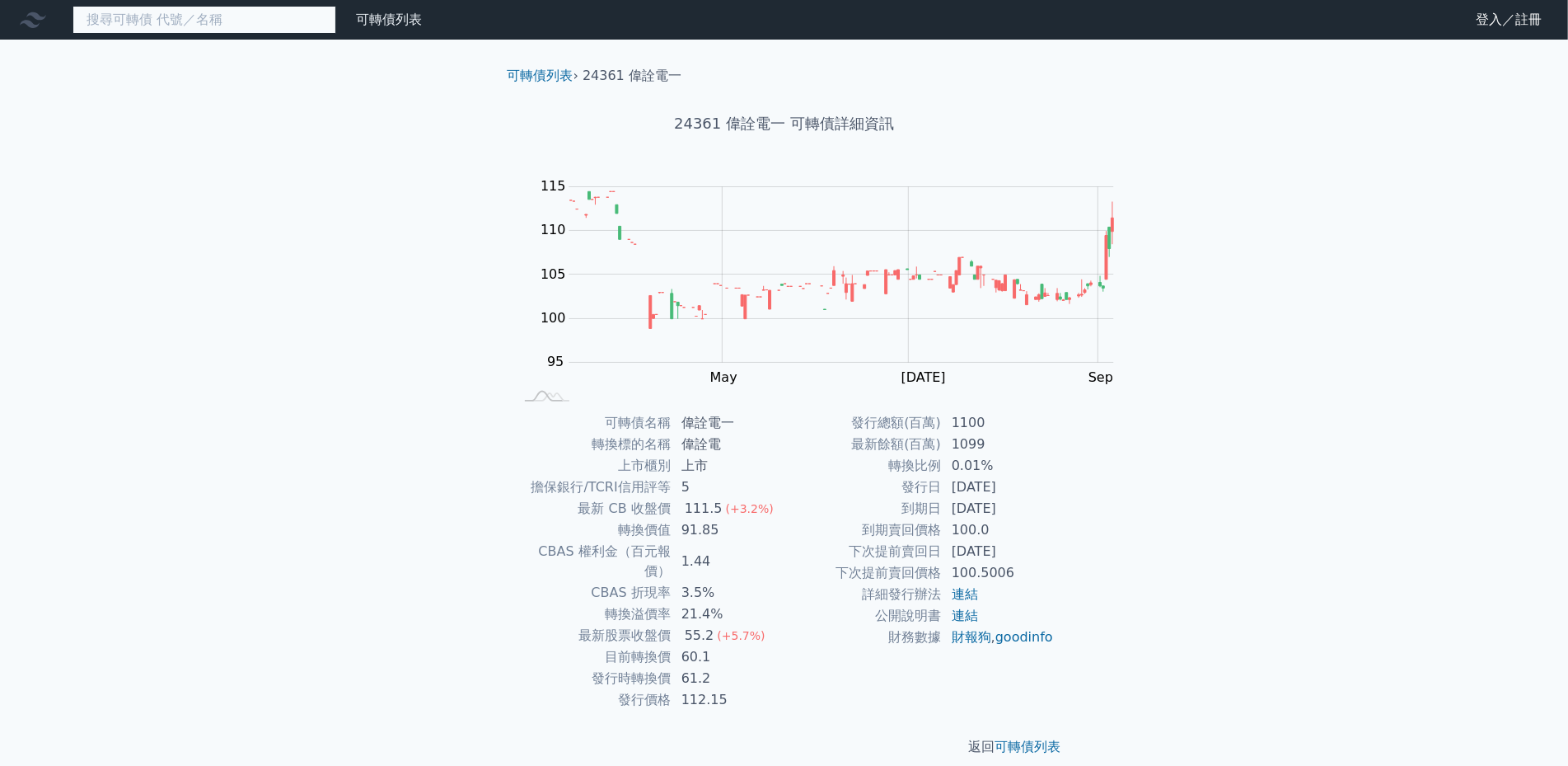
click at [193, 28] on input at bounding box center [204, 19] width 263 height 28
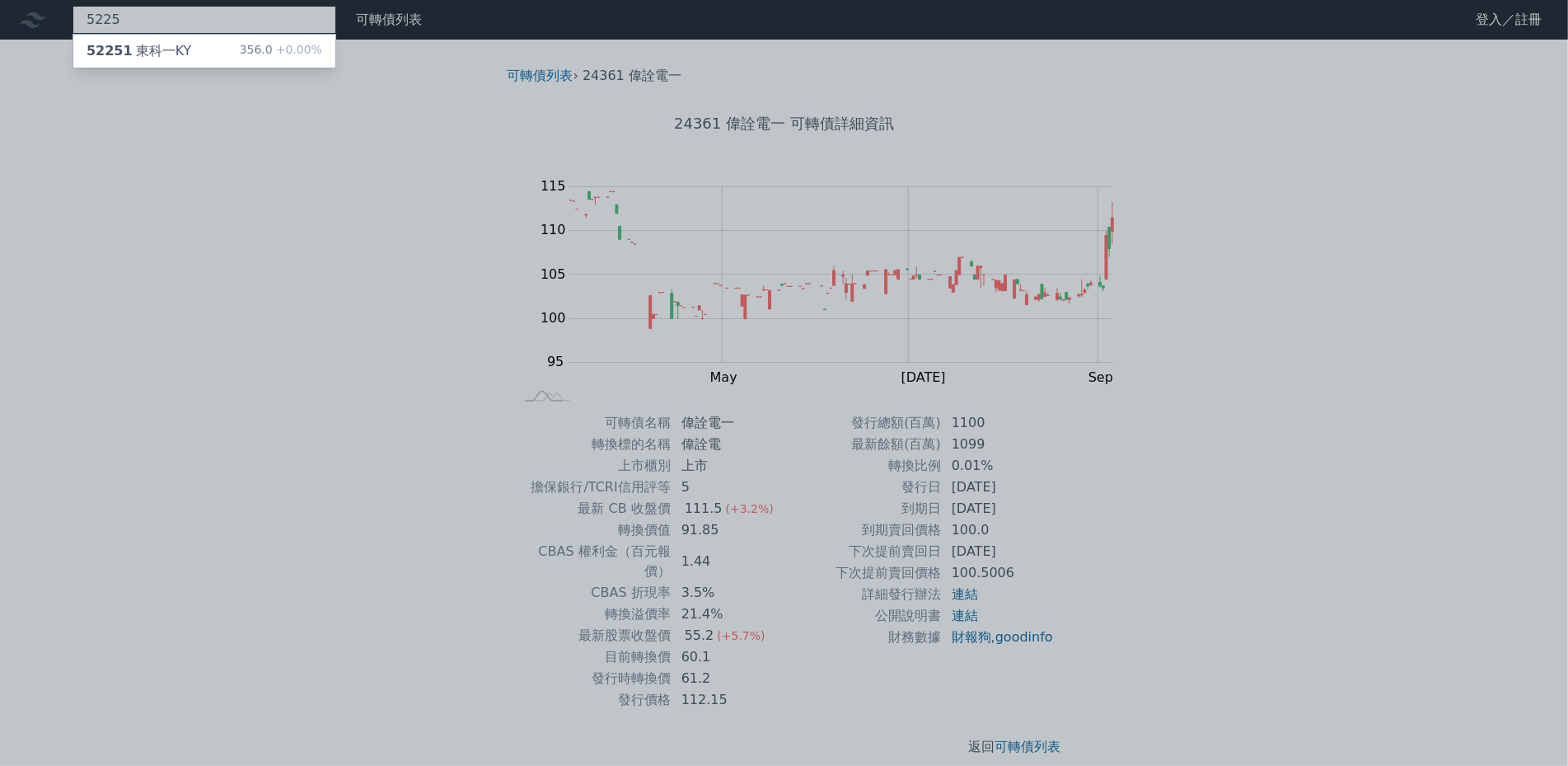
type input "5225"
click at [239, 55] on div "356.0 +0.00%" at bounding box center [281, 51] width 83 height 20
